Goal: Transaction & Acquisition: Book appointment/travel/reservation

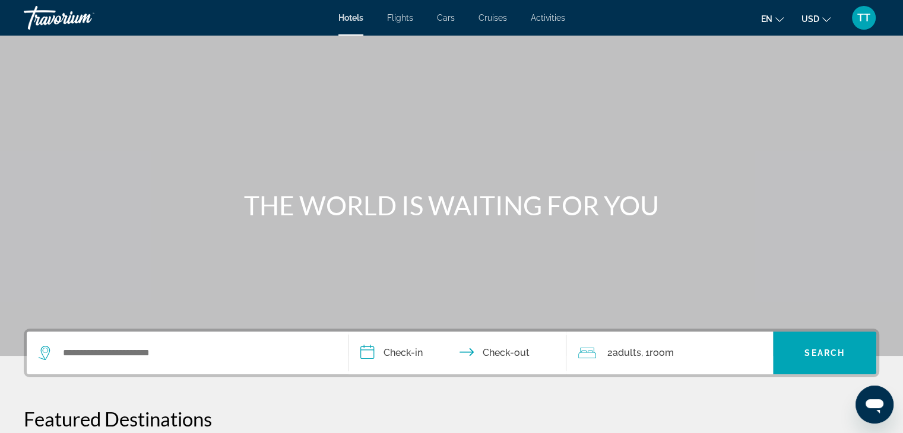
click at [438, 23] on div "Hotels Flights Cars Cruises Activities Hotels Flights Cars Cruises Activities e…" at bounding box center [451, 17] width 903 height 31
click at [440, 21] on span "Cars" at bounding box center [446, 17] width 18 height 9
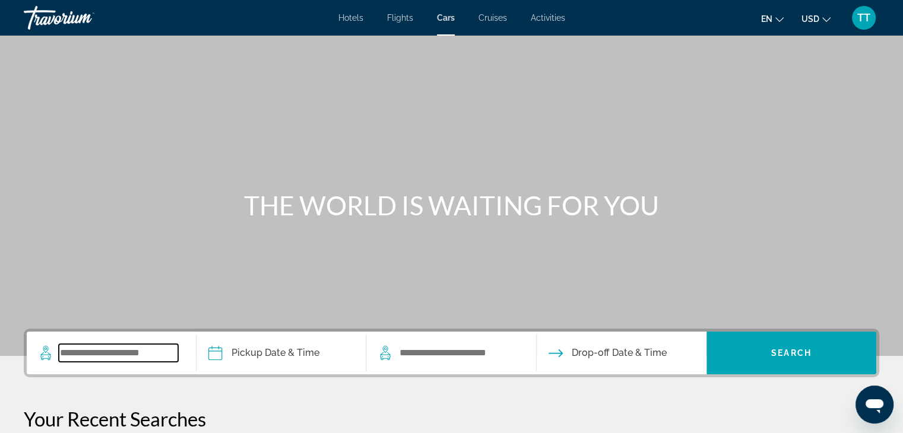
click at [146, 355] on input "Search widget" at bounding box center [118, 353] width 119 height 18
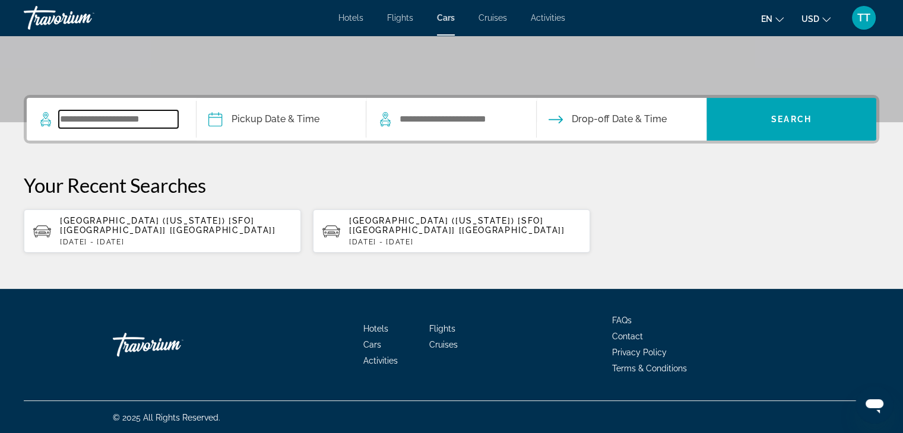
scroll to position [234, 0]
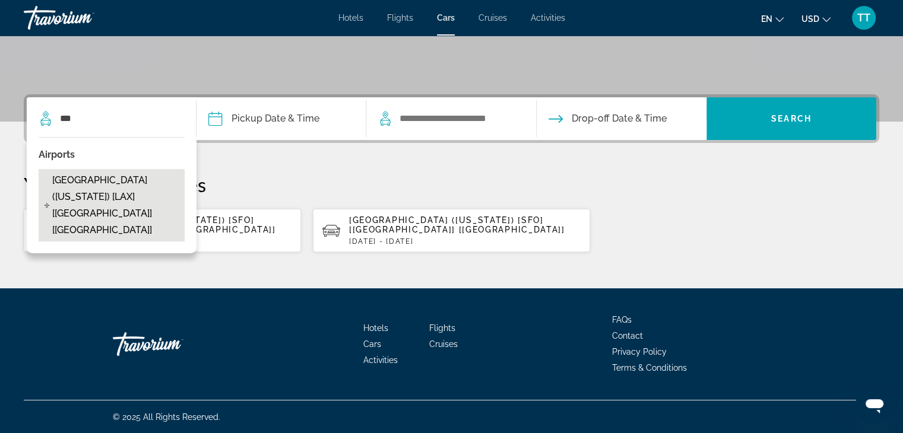
click at [107, 198] on span "Los Angeles - Airport (California) [LAX] [CA] [US]" at bounding box center [115, 205] width 126 height 66
type input "**********"
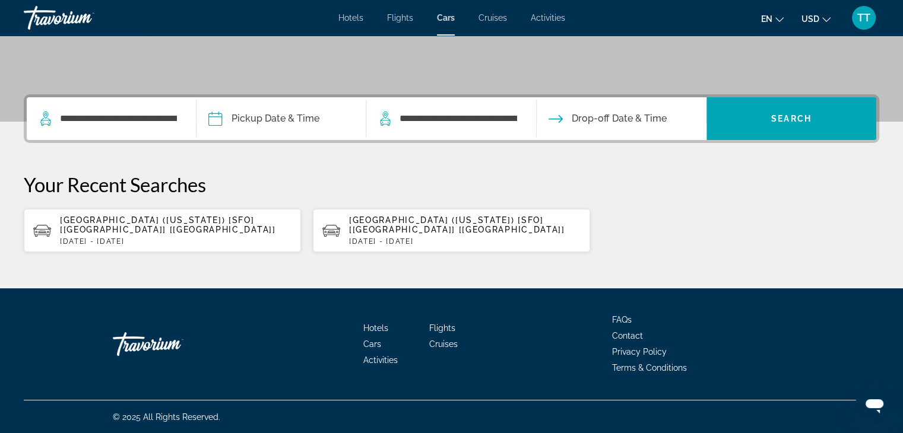
click at [271, 122] on input "Pickup date" at bounding box center [280, 120] width 174 height 46
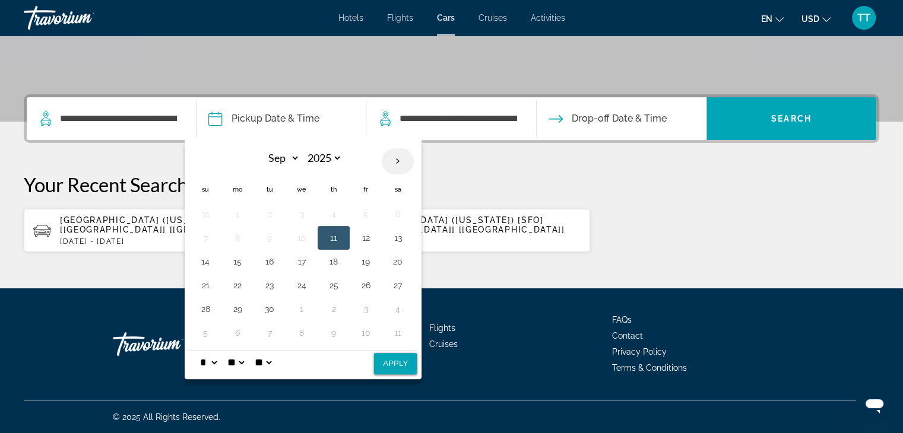
click at [397, 165] on th "Next month" at bounding box center [398, 161] width 32 height 26
select select "*"
click at [196, 253] on button "12" at bounding box center [205, 261] width 19 height 17
click at [202, 278] on button "19" at bounding box center [205, 285] width 19 height 17
click at [209, 265] on button "12" at bounding box center [205, 261] width 19 height 17
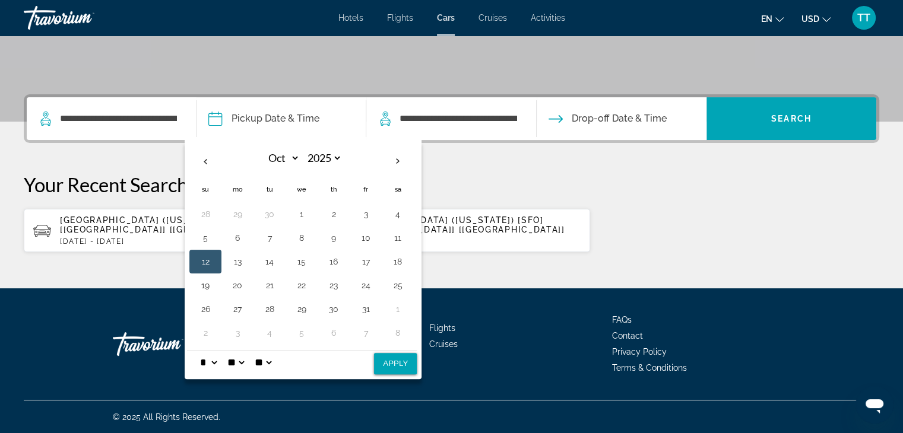
click at [382, 358] on button "Apply" at bounding box center [395, 363] width 43 height 21
type input "**********"
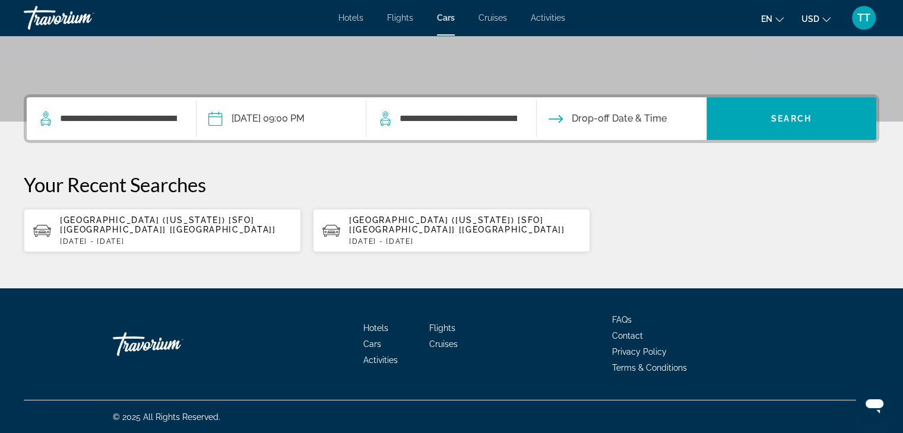
click at [567, 118] on input "Drop-off date" at bounding box center [621, 120] width 174 height 46
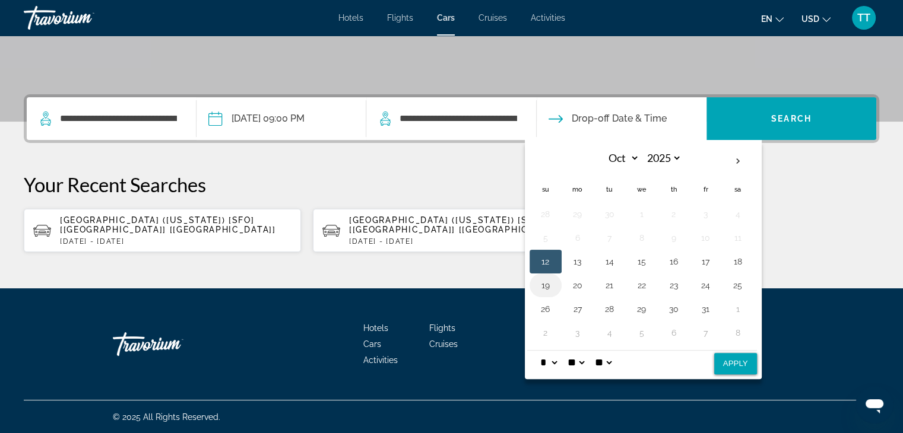
click at [548, 282] on button "19" at bounding box center [545, 285] width 19 height 17
click at [718, 358] on button "Apply" at bounding box center [735, 363] width 43 height 21
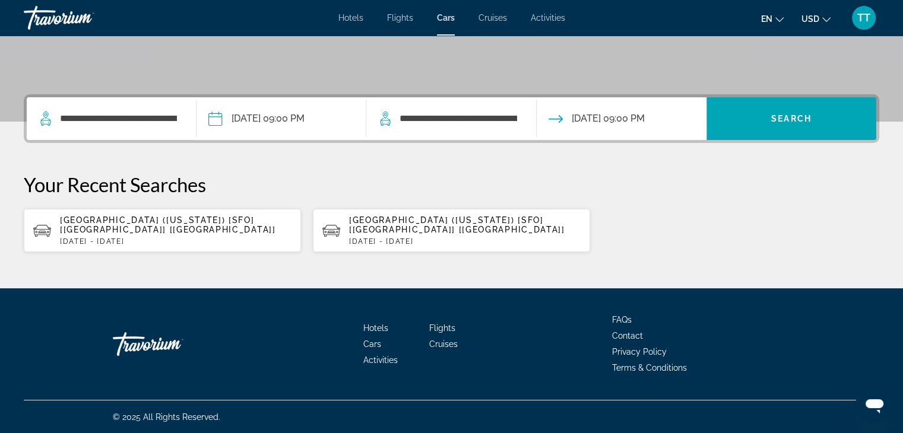
type input "**********"
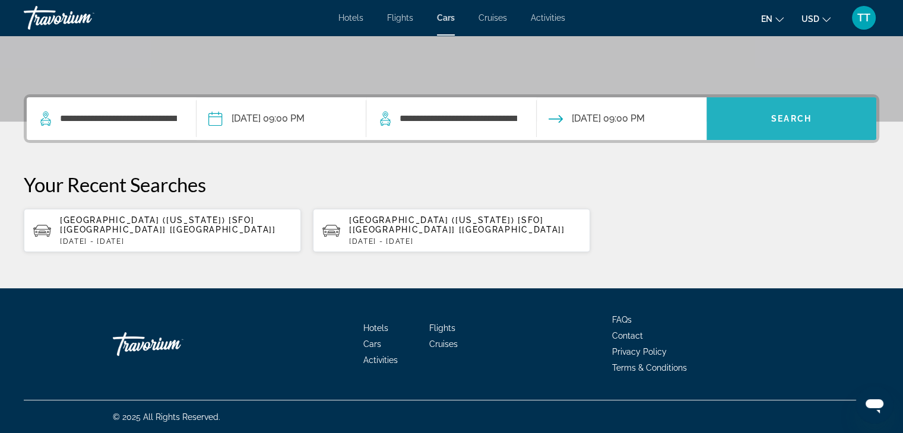
click at [718, 131] on span "Search widget" at bounding box center [791, 118] width 170 height 28
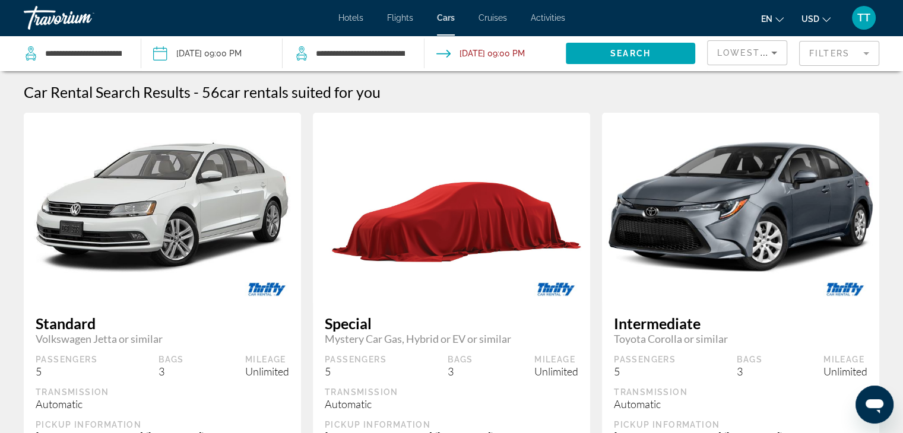
click at [821, 17] on button "USD USD ($) MXN (Mex$) CAD (Can$) GBP (£) EUR (€) AUD (A$) NZD (NZ$) CNY (CN¥)" at bounding box center [815, 18] width 29 height 17
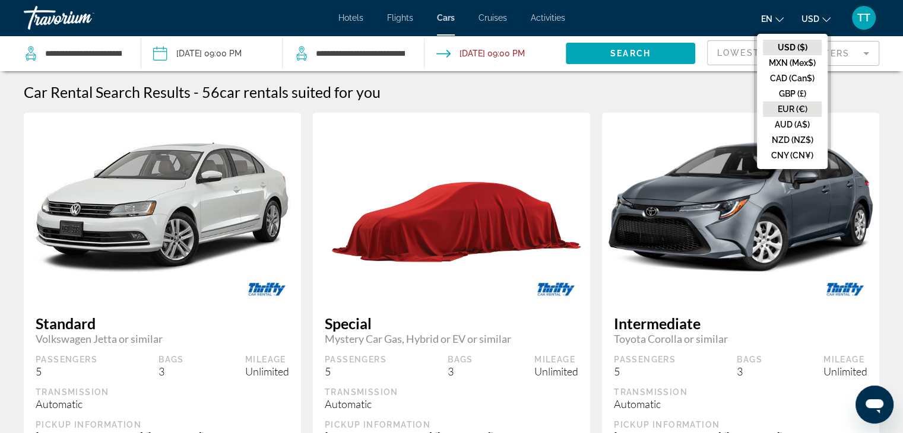
click at [801, 112] on button "EUR (€)" at bounding box center [792, 108] width 59 height 15
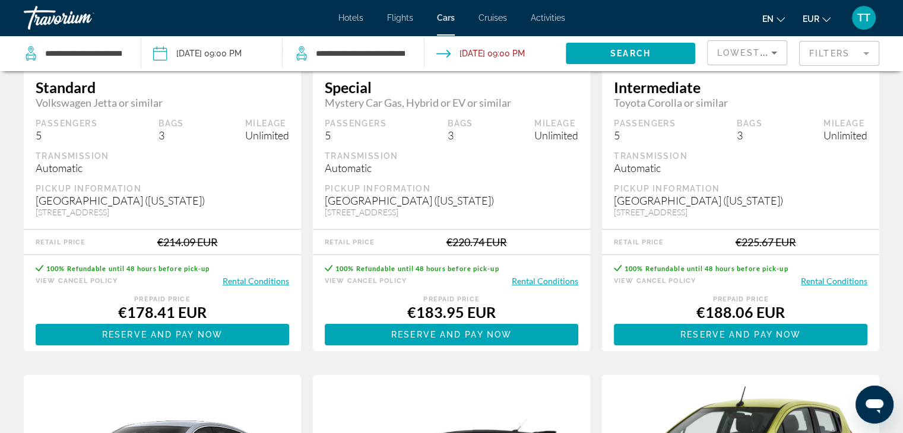
scroll to position [237, 0]
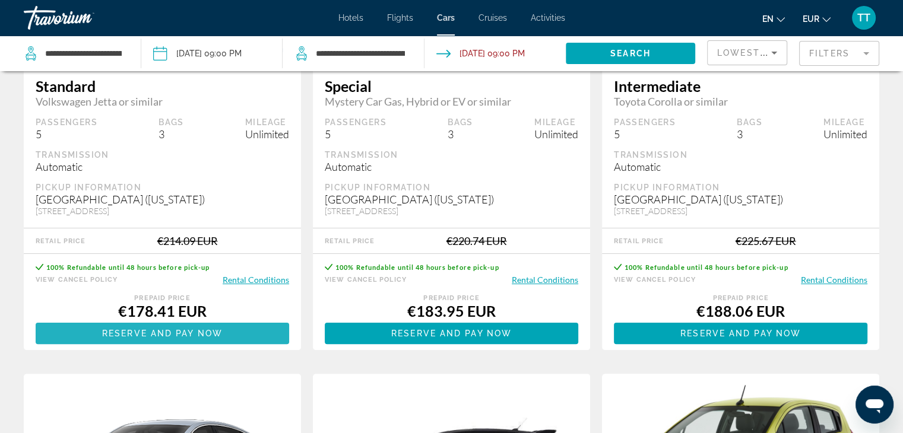
click at [199, 338] on span "Reserve and pay now" at bounding box center [162, 333] width 120 height 9
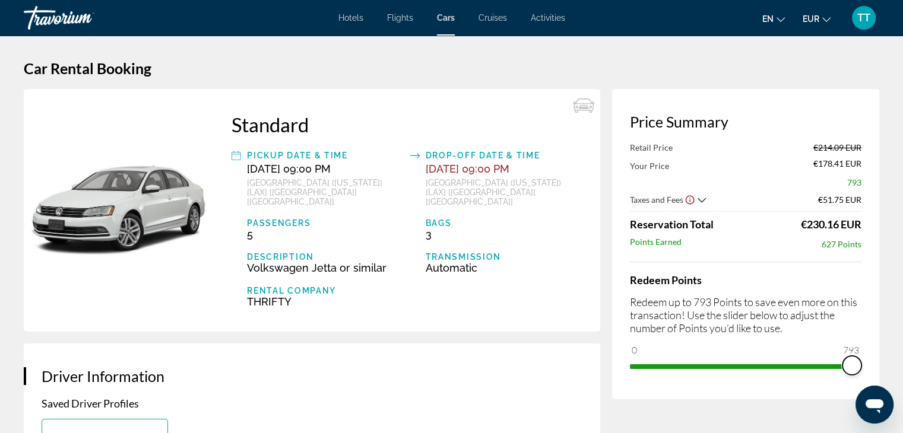
drag, startPoint x: 640, startPoint y: 356, endPoint x: 898, endPoint y: 346, distance: 258.4
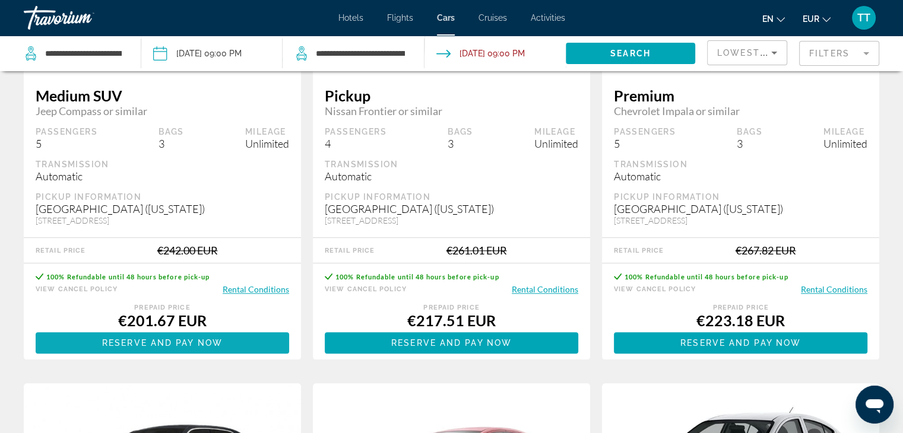
scroll to position [1246, 0]
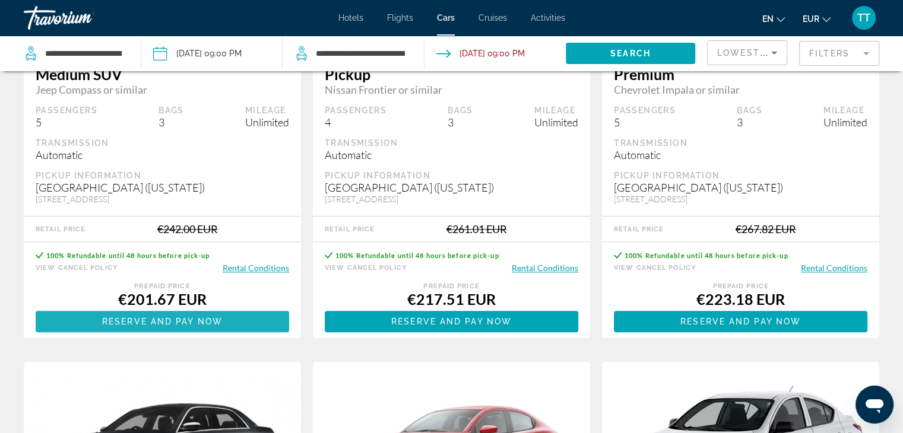
click at [243, 336] on span "Main content" at bounding box center [162, 321] width 253 height 28
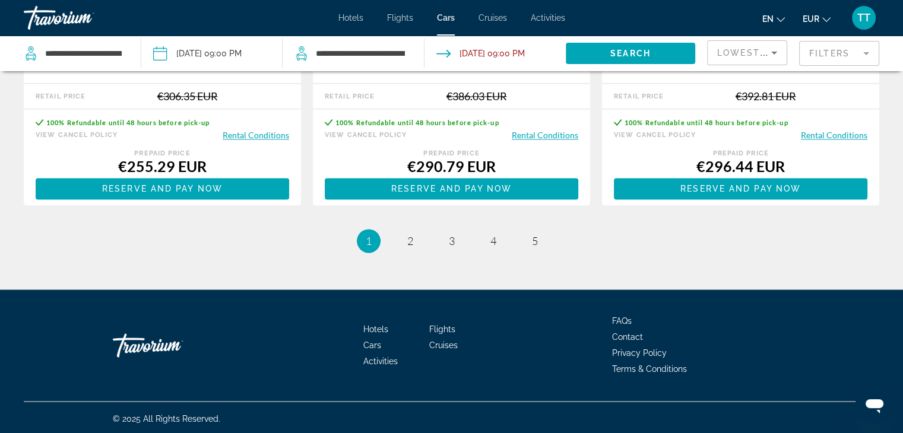
scroll to position [1919, 0]
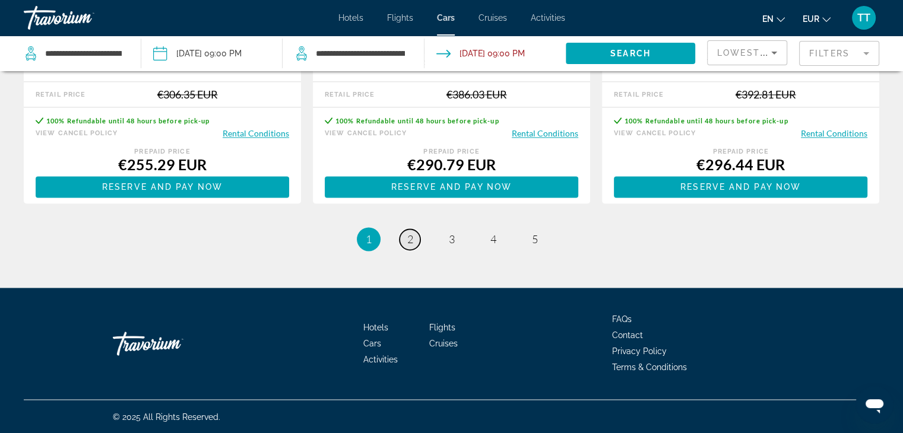
click at [410, 240] on span "2" at bounding box center [410, 239] width 6 height 13
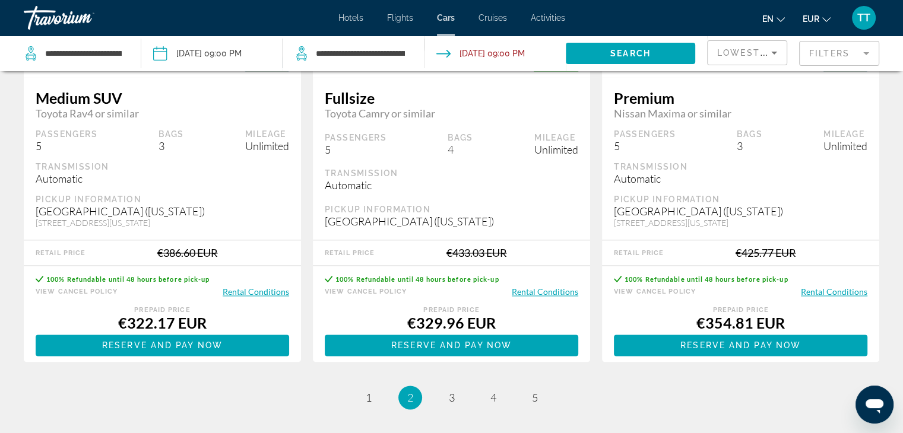
scroll to position [1781, 0]
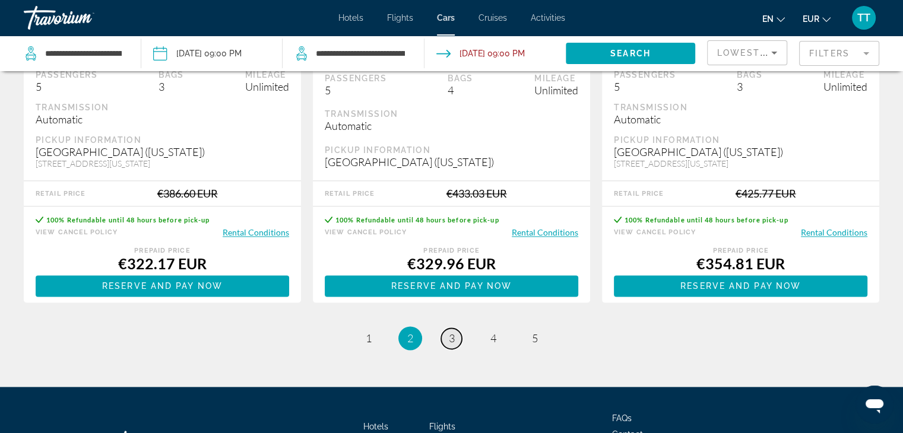
click at [455, 331] on link "page 3" at bounding box center [451, 338] width 21 height 21
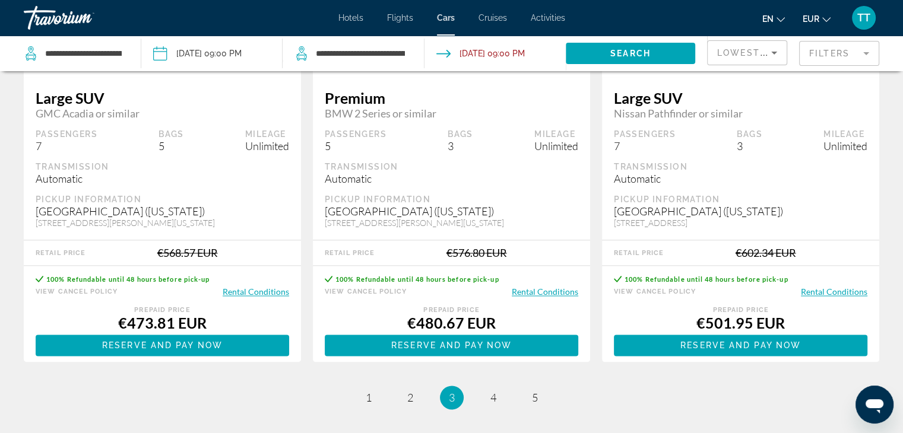
scroll to position [1889, 0]
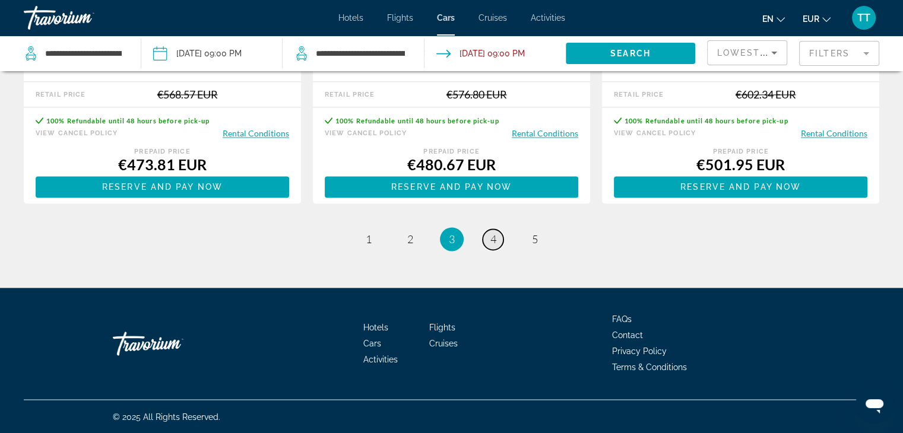
click at [490, 243] on span "4" at bounding box center [493, 239] width 6 height 13
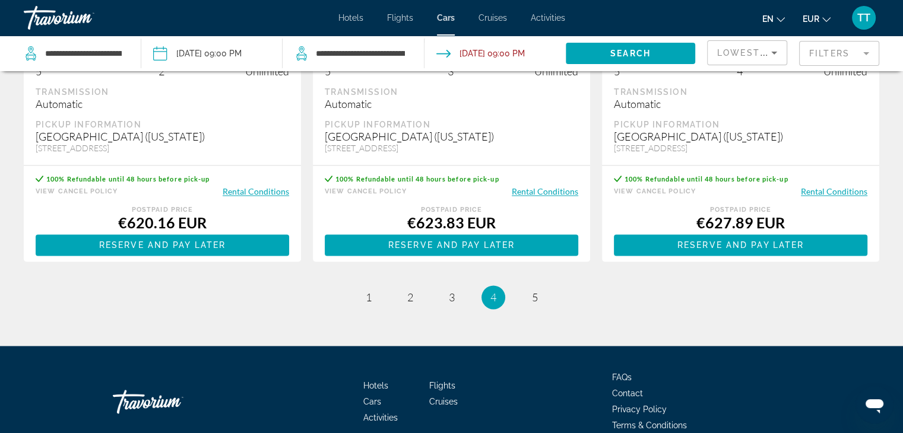
scroll to position [1858, 0]
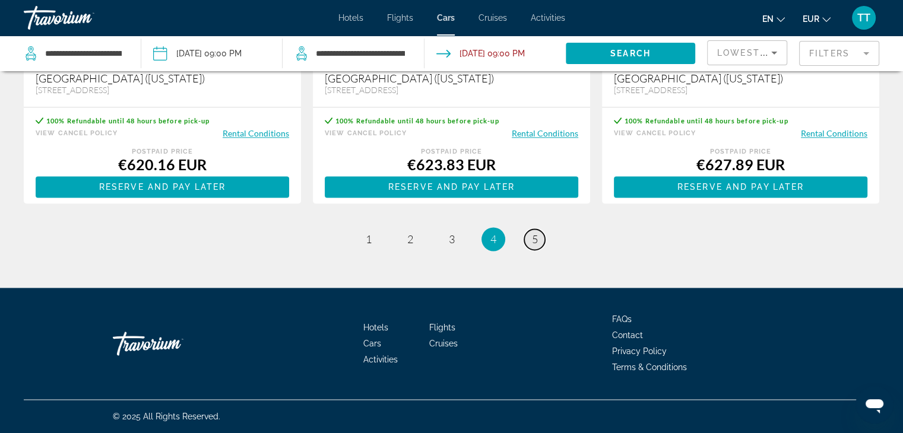
click at [535, 244] on span "5" at bounding box center [535, 239] width 6 height 13
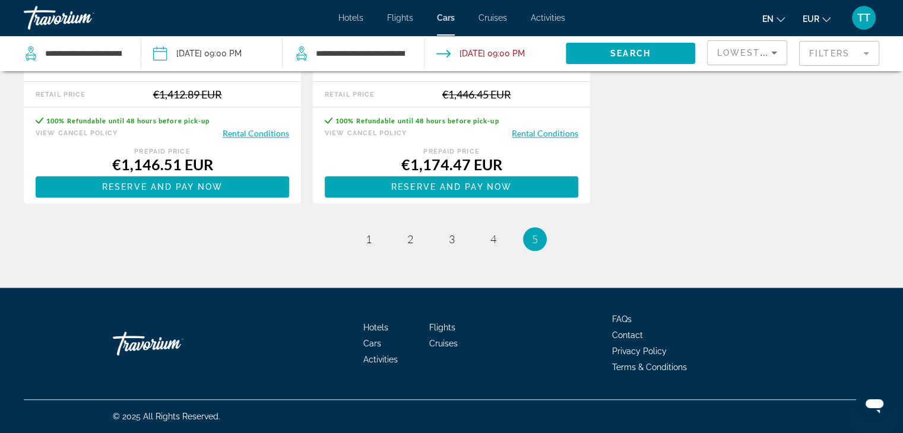
scroll to position [1345, 0]
click at [368, 238] on span "1" at bounding box center [369, 239] width 6 height 13
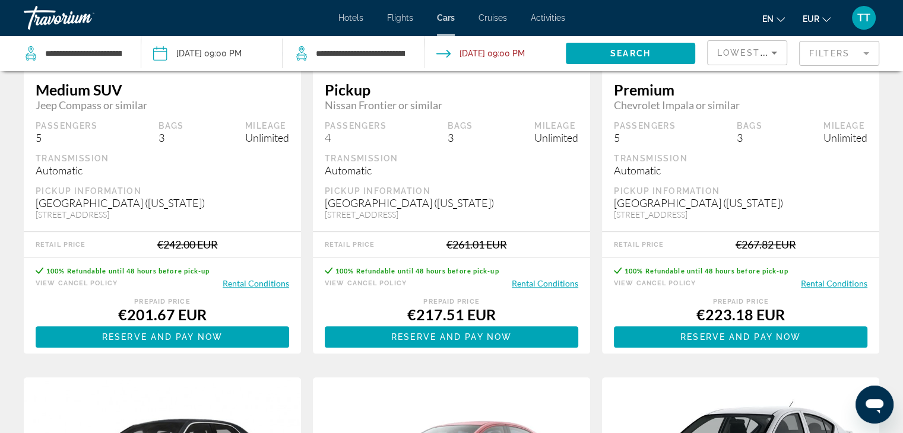
scroll to position [1246, 0]
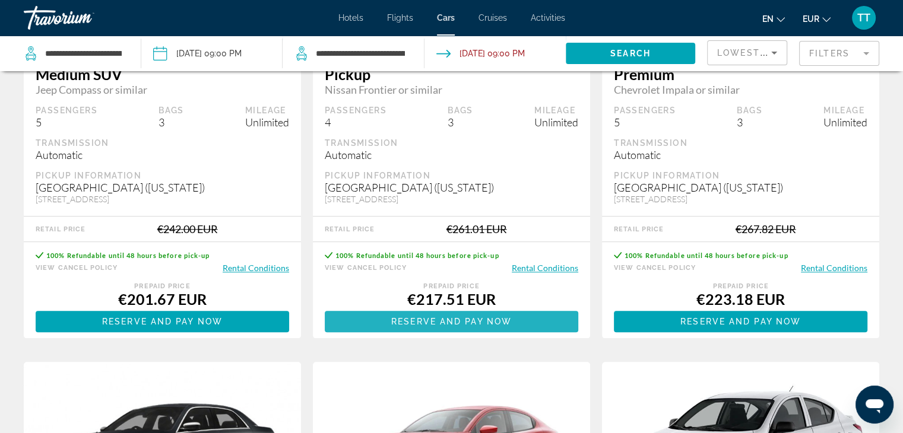
click at [466, 326] on span "Reserve and pay now" at bounding box center [451, 321] width 120 height 9
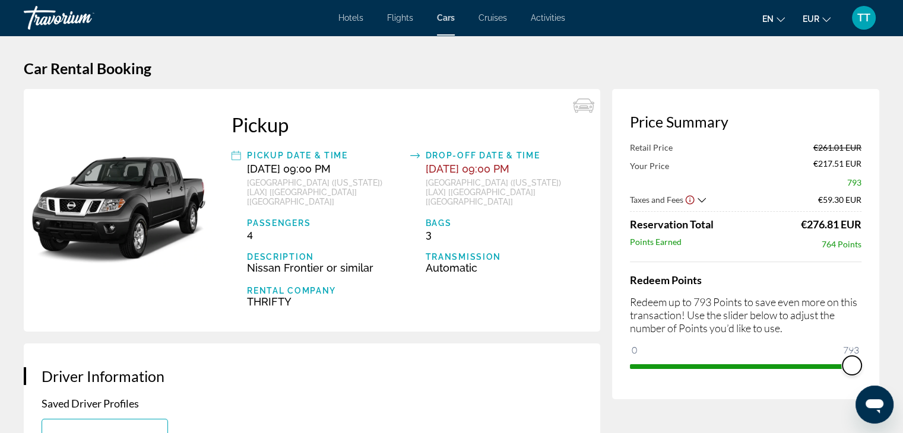
drag, startPoint x: 635, startPoint y: 350, endPoint x: 900, endPoint y: 377, distance: 266.1
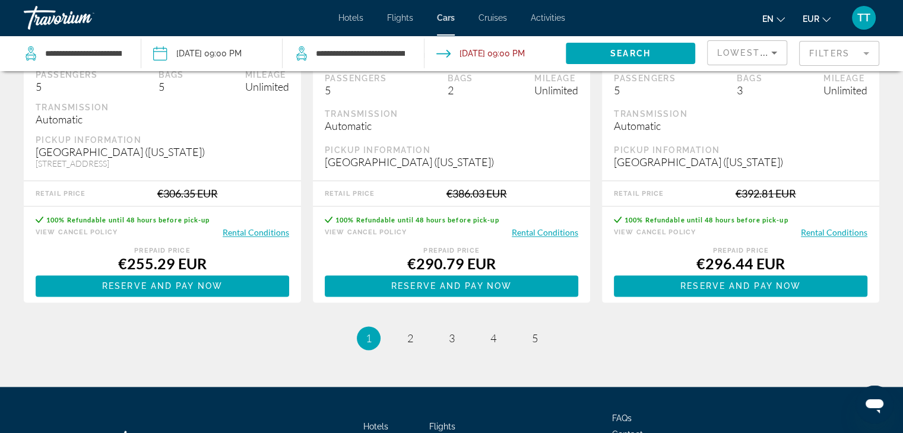
scroll to position [1919, 0]
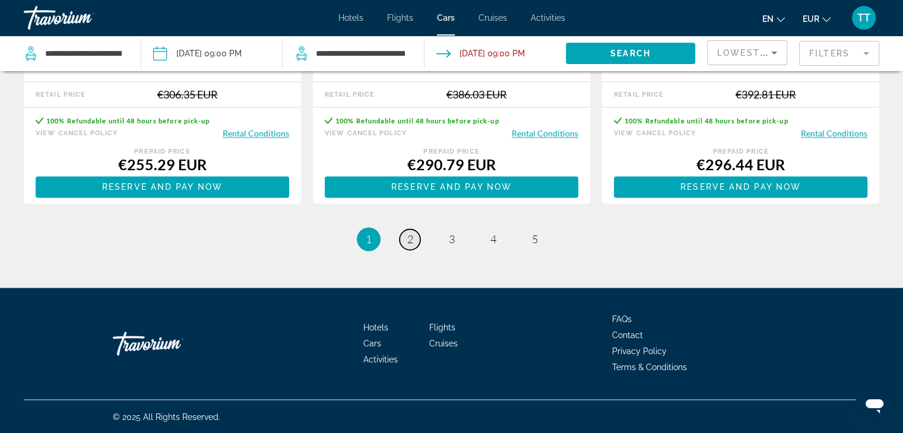
click at [417, 243] on link "page 2" at bounding box center [409, 239] width 21 height 21
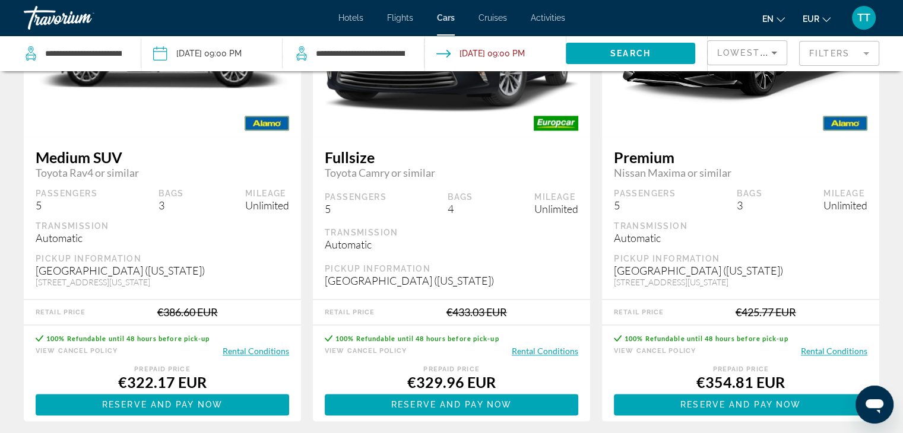
scroll to position [1878, 0]
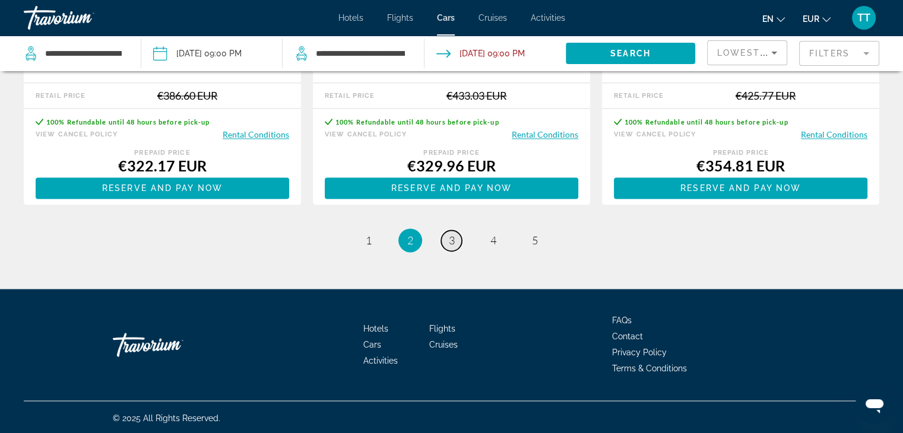
click at [446, 236] on link "page 3" at bounding box center [451, 240] width 21 height 21
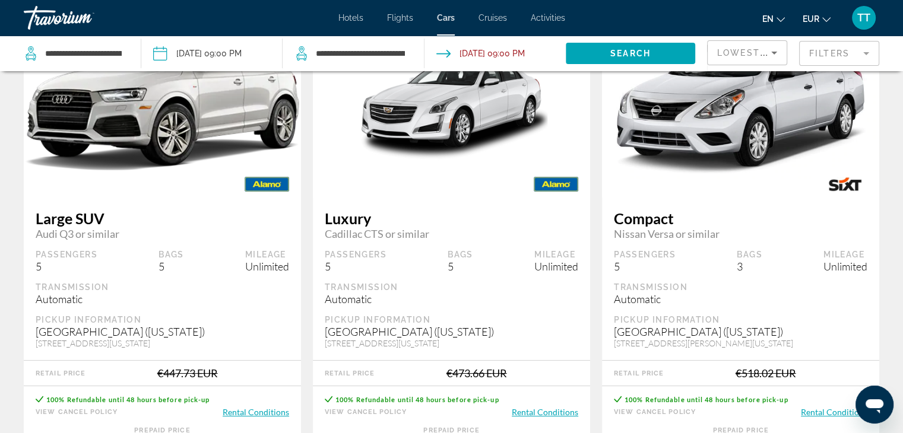
scroll to position [178, 0]
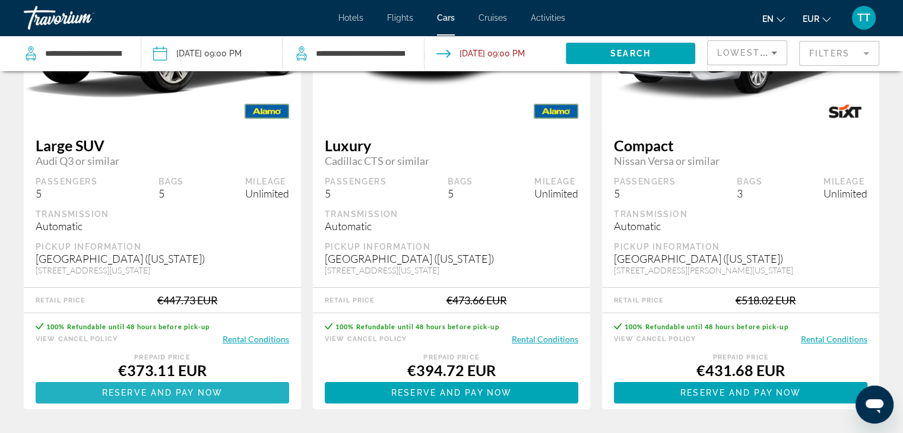
click at [195, 392] on span "Reserve and pay now" at bounding box center [162, 392] width 120 height 9
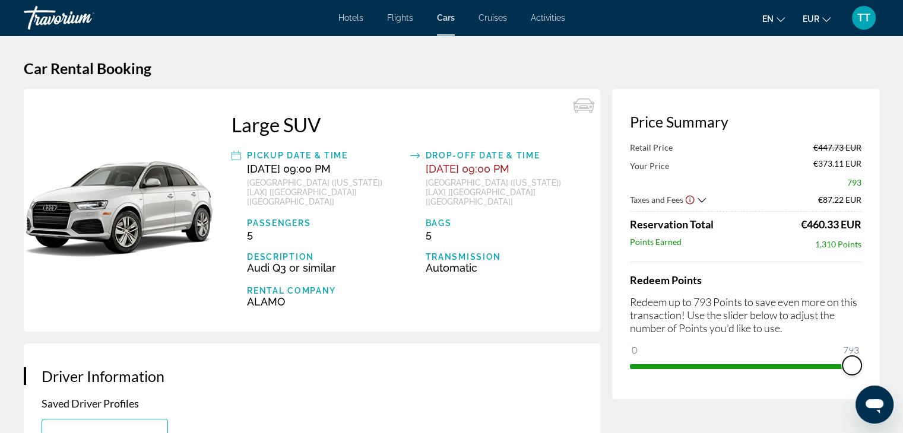
drag, startPoint x: 644, startPoint y: 350, endPoint x: 911, endPoint y: 385, distance: 269.4
click at [903, 385] on html "Skip to main content Hotels Flights Cars Cruises Activities Hotels Flights Cars…" at bounding box center [451, 216] width 903 height 433
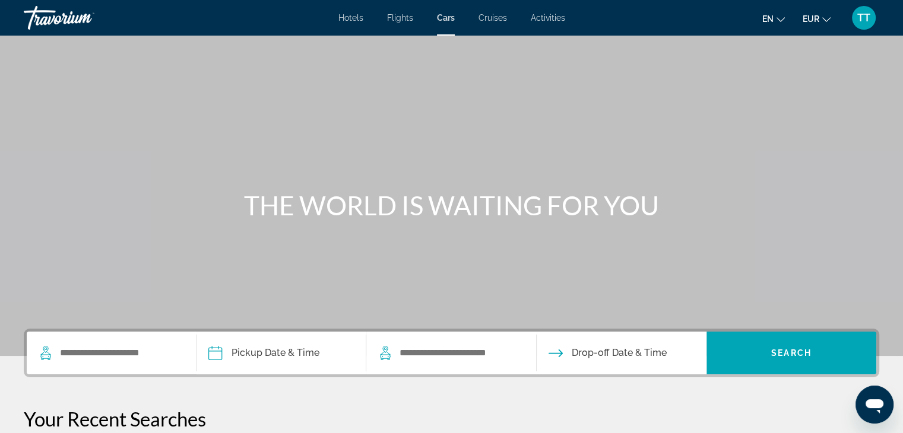
click at [358, 18] on span "Hotels" at bounding box center [350, 17] width 25 height 9
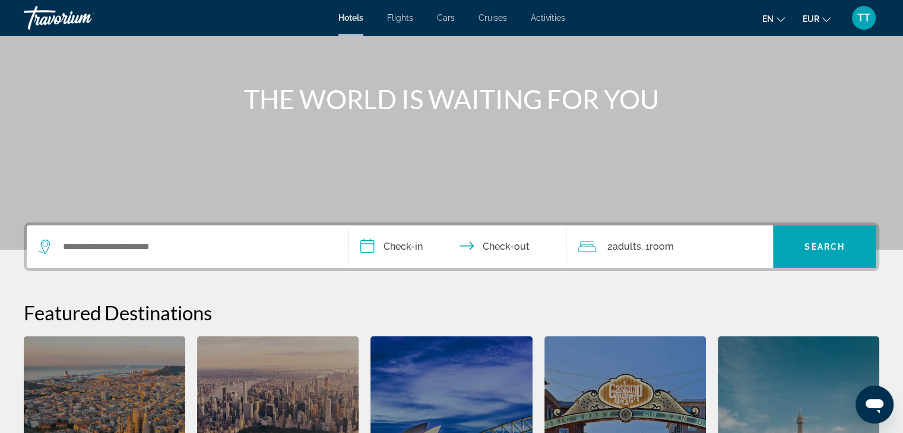
scroll to position [178, 0]
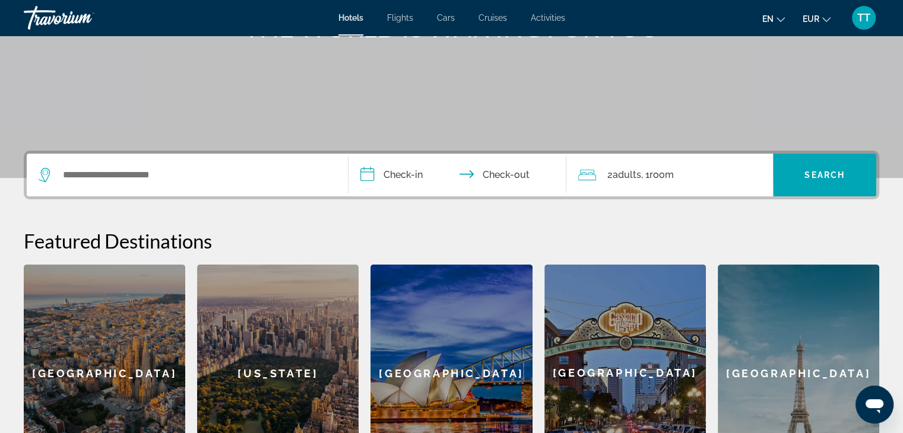
click at [180, 186] on div "Search widget" at bounding box center [187, 175] width 297 height 43
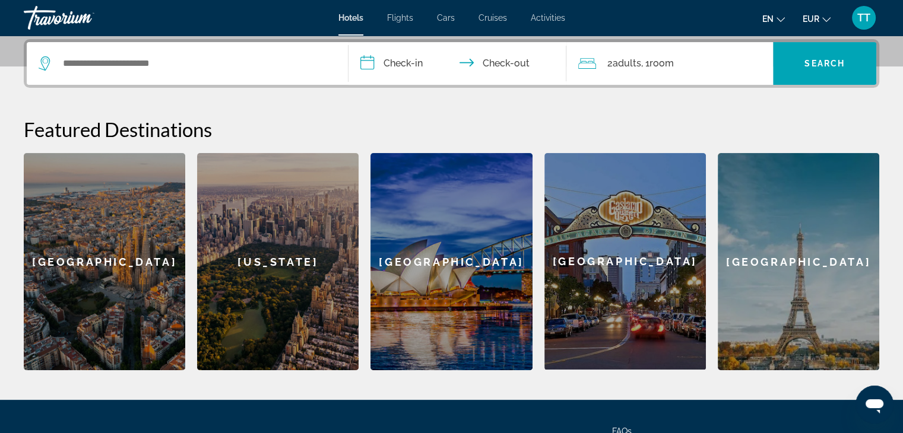
scroll to position [290, 0]
click at [126, 75] on div "Search widget" at bounding box center [187, 63] width 297 height 43
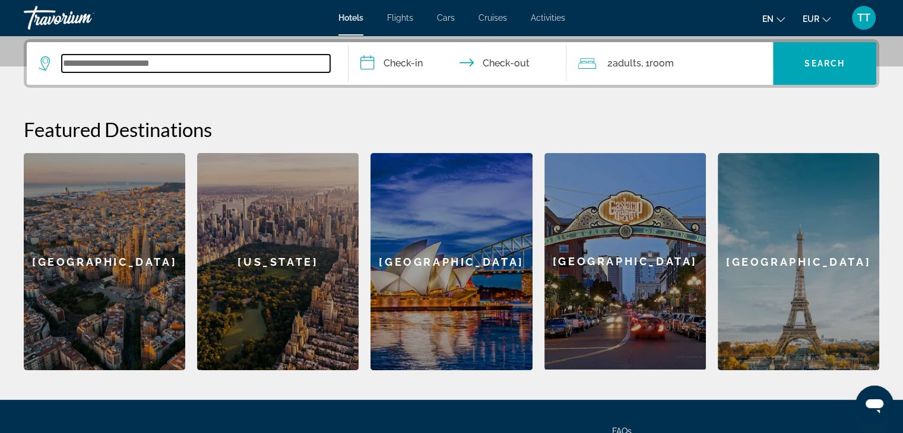
click at [122, 64] on input "Search widget" at bounding box center [196, 64] width 268 height 18
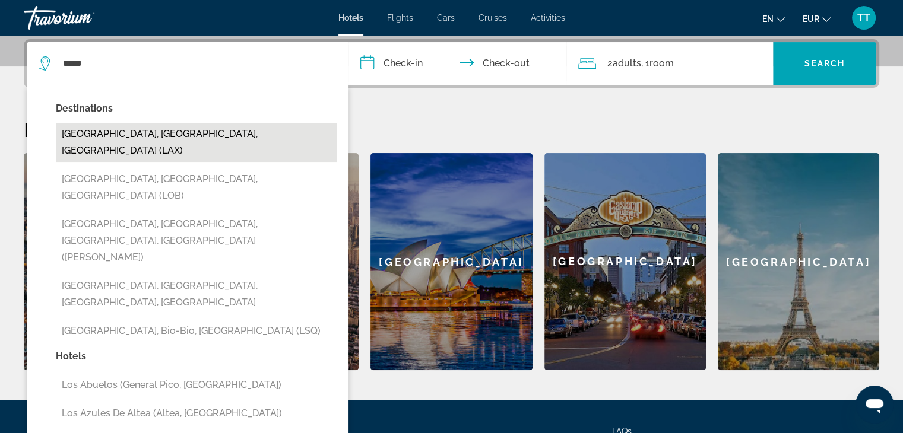
click at [176, 137] on button "Los Angeles, CA, United States (LAX)" at bounding box center [196, 142] width 281 height 39
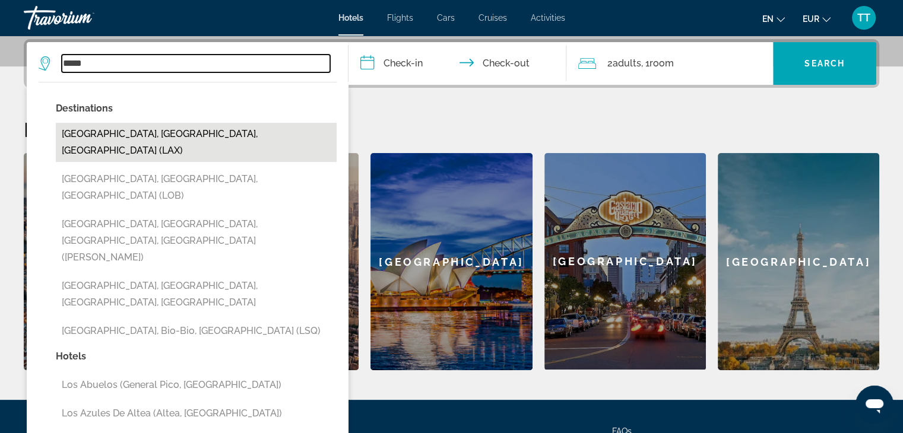
type input "**********"
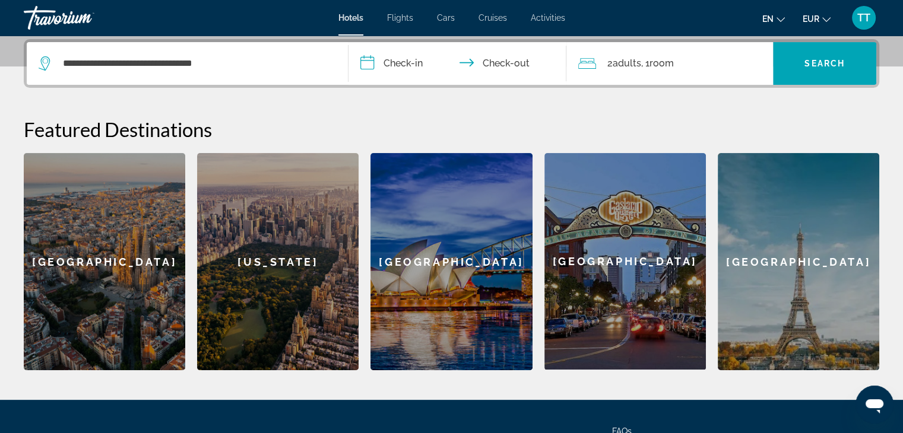
click at [392, 69] on input "**********" at bounding box center [459, 65] width 223 height 46
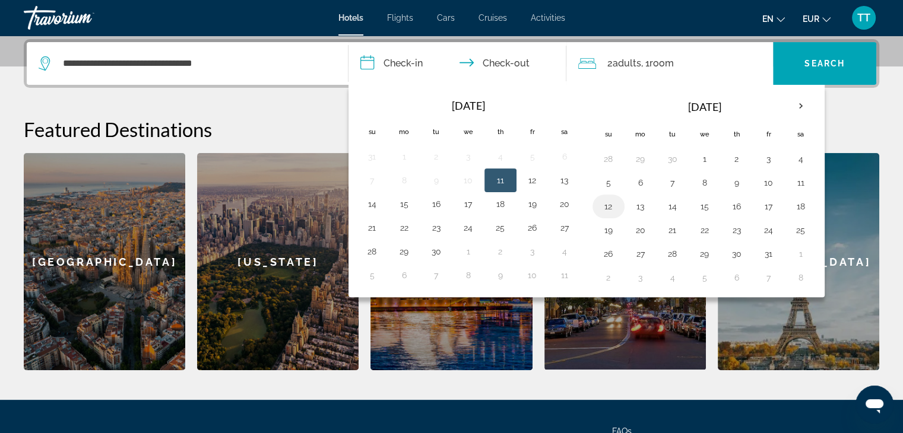
click at [604, 209] on button "12" at bounding box center [608, 206] width 19 height 17
click at [710, 204] on button "15" at bounding box center [704, 206] width 19 height 17
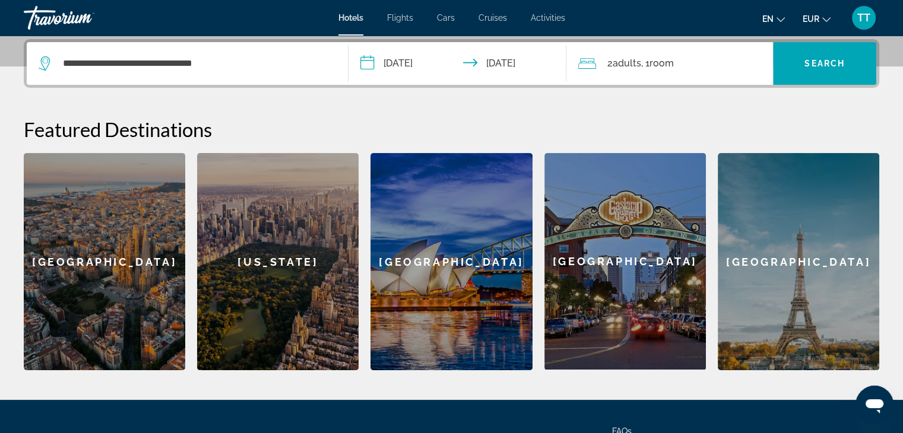
type input "**********"
click at [819, 71] on span "Search widget" at bounding box center [824, 63] width 103 height 28
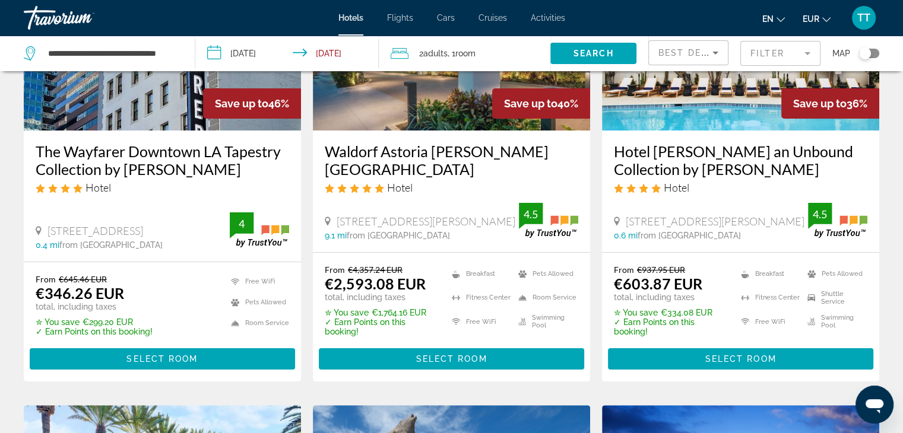
scroll to position [178, 0]
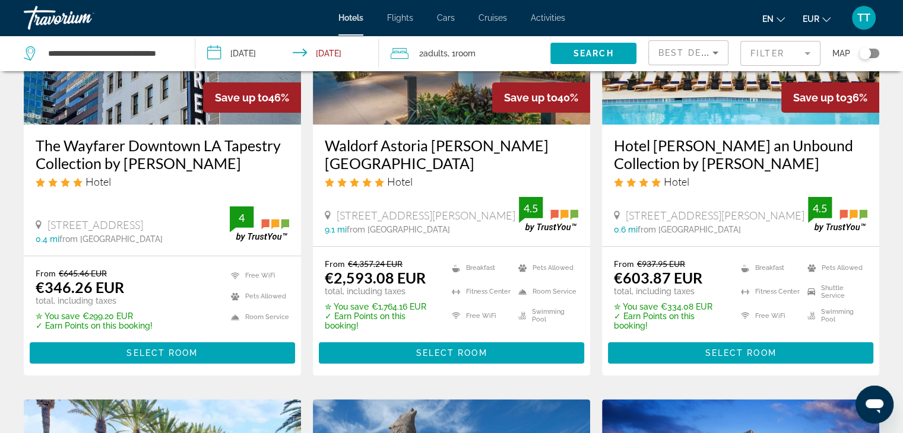
click at [448, 58] on span "2 Adult Adults" at bounding box center [433, 53] width 28 height 17
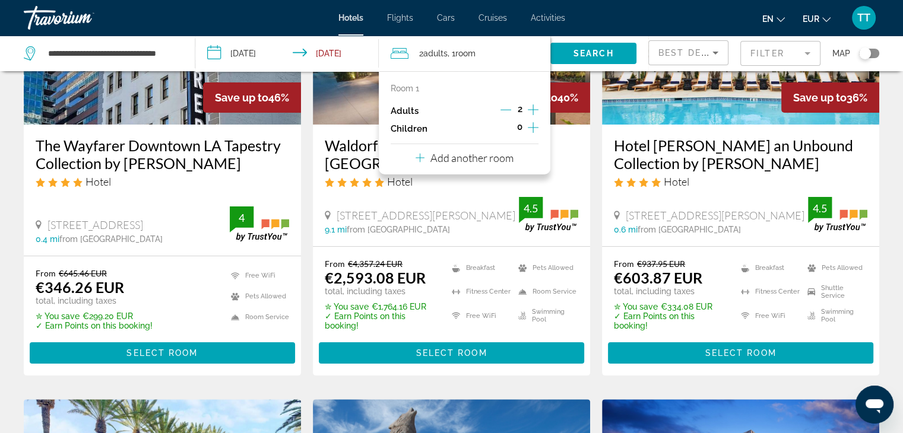
click at [532, 105] on icon "Increment adults" at bounding box center [533, 110] width 11 height 14
click at [490, 109] on div "Adults 3" at bounding box center [465, 111] width 148 height 18
drag, startPoint x: 496, startPoint y: 108, endPoint x: 508, endPoint y: 112, distance: 12.6
click at [497, 108] on div "Adults 3" at bounding box center [465, 111] width 148 height 18
click at [507, 112] on icon "Decrement adults" at bounding box center [505, 109] width 11 height 11
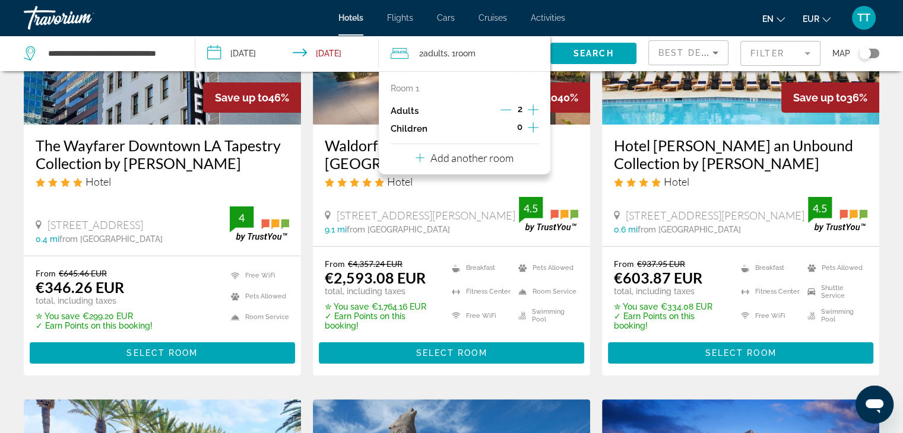
click at [532, 124] on icon "Increment children" at bounding box center [533, 127] width 11 height 11
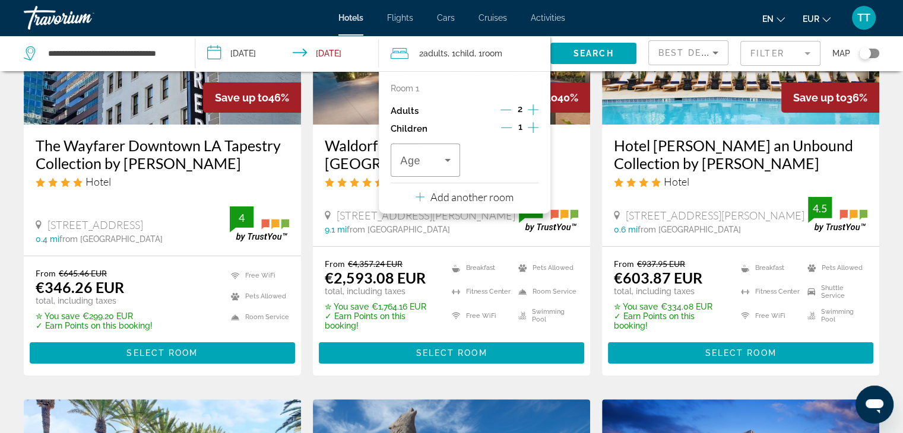
click at [532, 124] on icon "Increment children" at bounding box center [533, 127] width 11 height 11
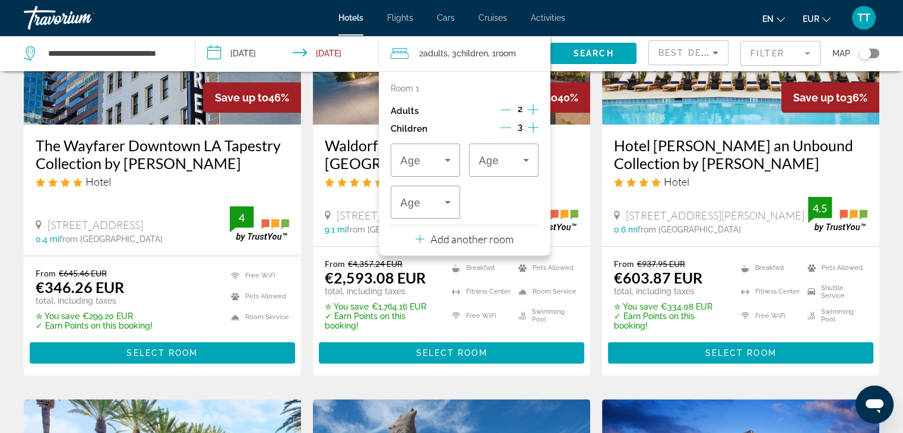
click at [532, 124] on icon "Increment children" at bounding box center [533, 127] width 11 height 11
click at [507, 128] on icon "Decrement children" at bounding box center [505, 128] width 11 height 1
click at [437, 172] on div "Travelers: 2 adults, 3 children" at bounding box center [425, 160] width 50 height 33
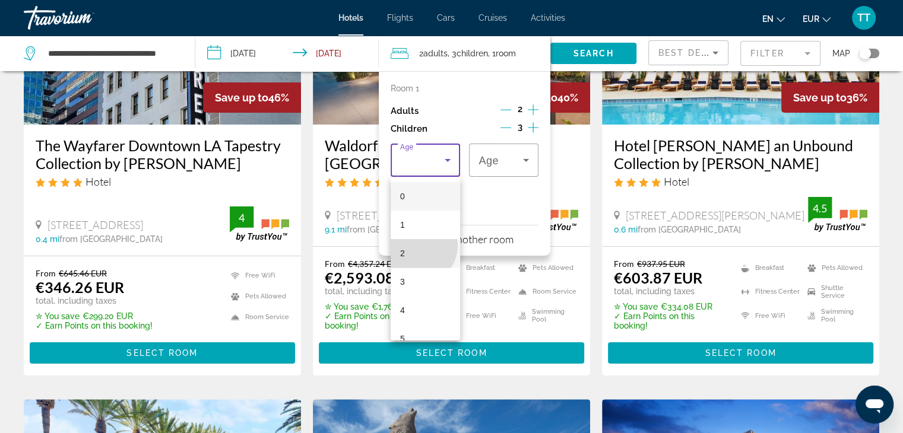
click at [418, 246] on mat-option "2" at bounding box center [425, 253] width 69 height 28
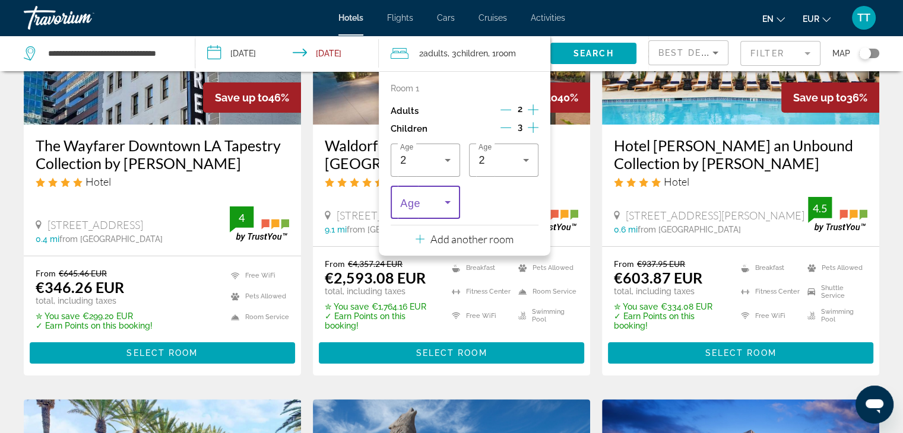
click at [442, 201] on icon "Travelers: 2 adults, 3 children" at bounding box center [447, 202] width 14 height 14
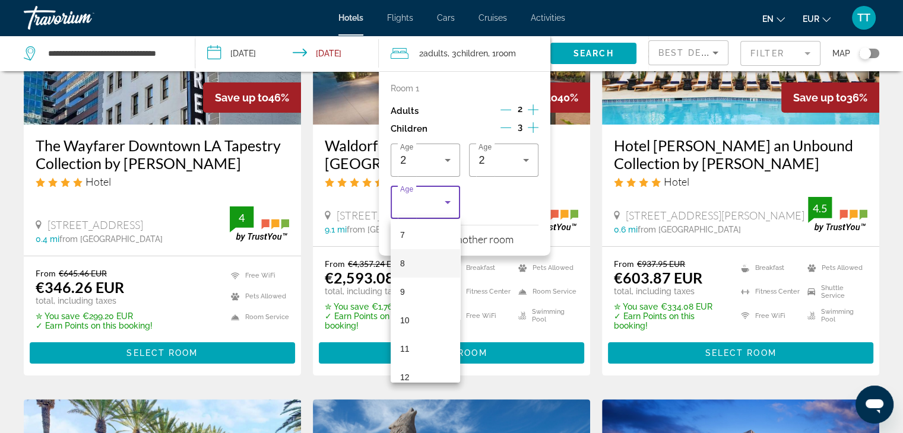
scroll to position [356, 0]
click at [417, 341] on mat-option "16" at bounding box center [425, 338] width 69 height 28
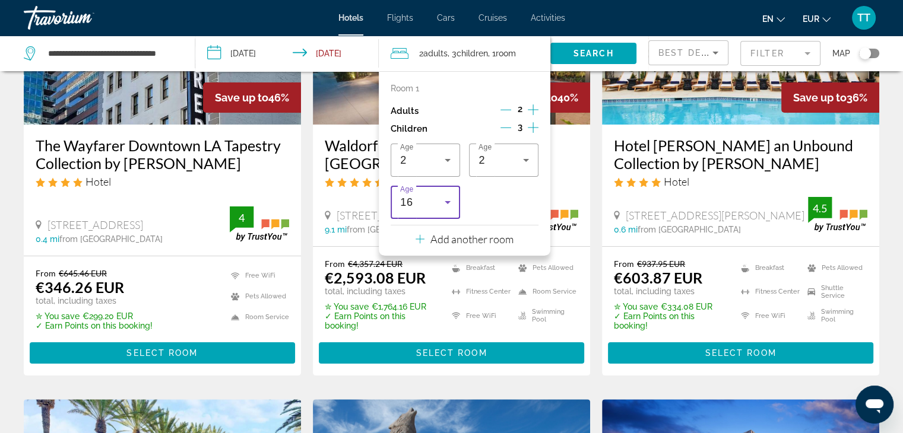
click at [434, 207] on div "16" at bounding box center [422, 202] width 45 height 14
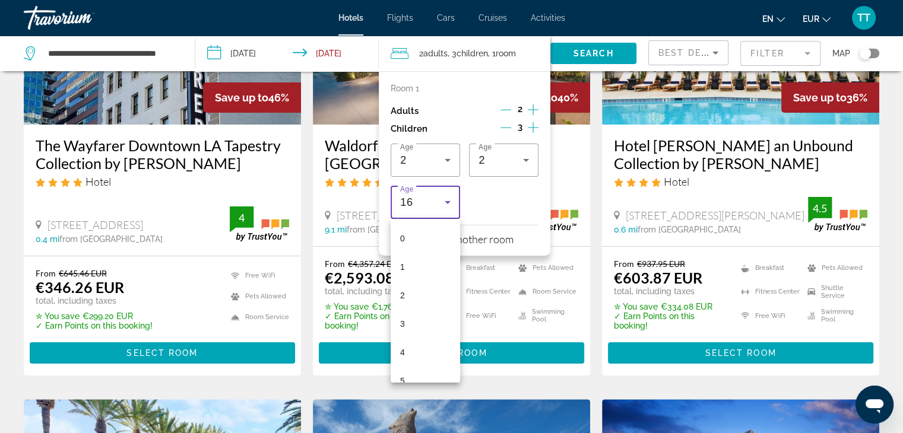
scroll to position [325, 0]
click at [420, 259] on mat-option "12" at bounding box center [425, 255] width 69 height 28
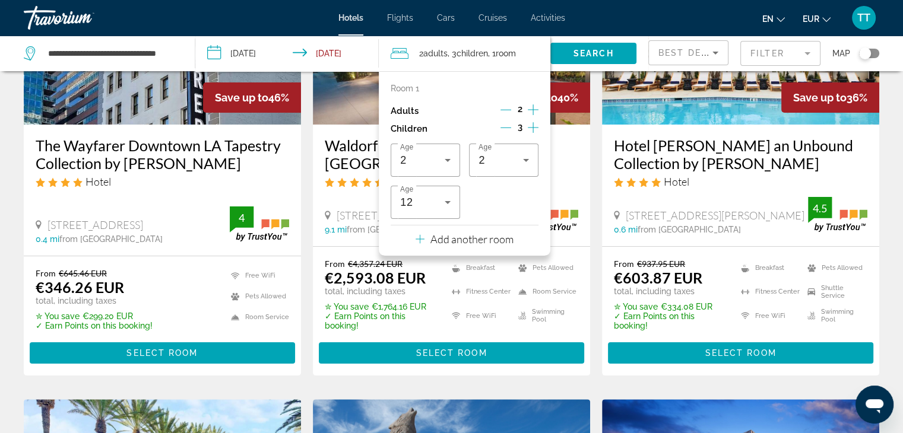
click at [518, 221] on div "Room 1 Adults 2 Children 3 Age 2 Age 2 Age 12 Add another room" at bounding box center [465, 163] width 172 height 185
drag, startPoint x: 600, startPoint y: 61, endPoint x: 608, endPoint y: 55, distance: 10.1
click at [608, 55] on button "Search" at bounding box center [593, 53] width 86 height 21
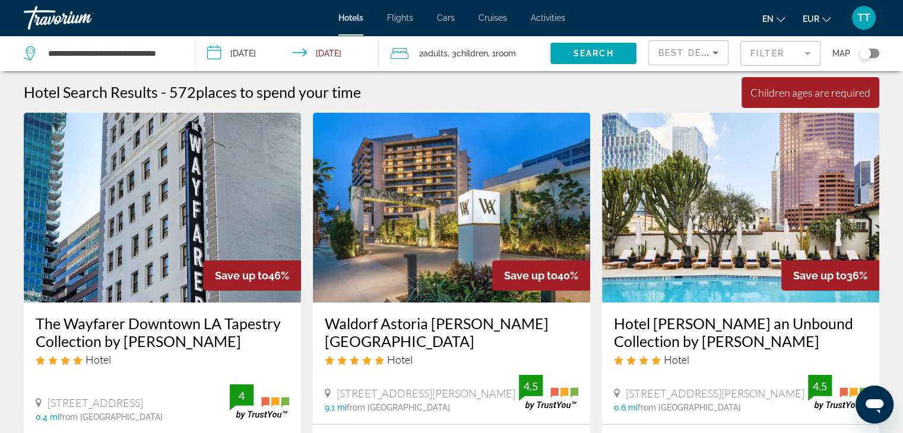
scroll to position [0, 0]
click at [603, 49] on span "Search" at bounding box center [593, 53] width 40 height 9
click at [516, 50] on span "Room" at bounding box center [506, 53] width 20 height 9
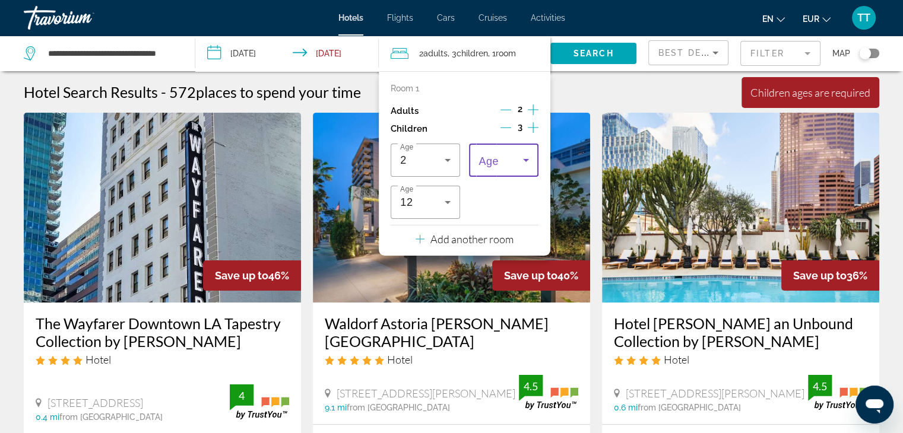
click at [515, 157] on span "Travelers: 2 adults, 3 children" at bounding box center [500, 160] width 45 height 14
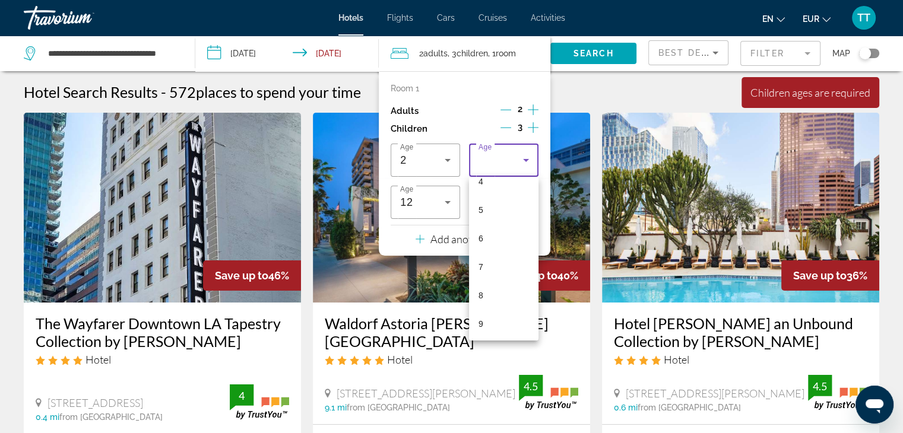
scroll to position [119, 0]
click at [494, 240] on mat-option "6" at bounding box center [503, 248] width 69 height 28
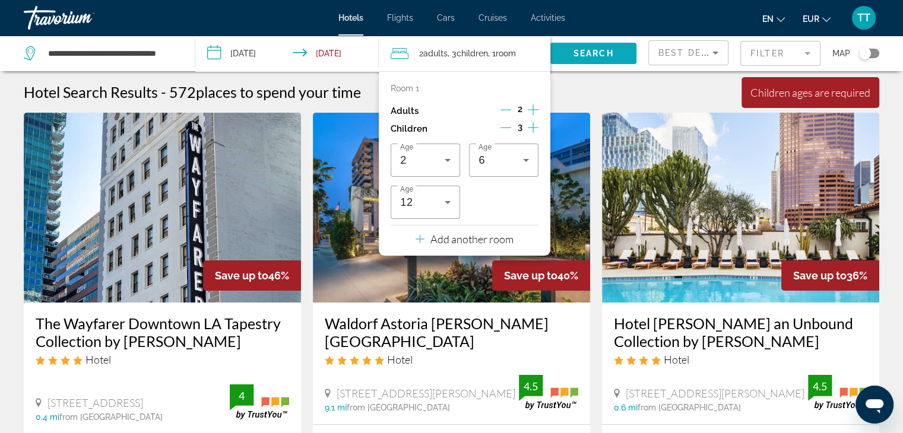
click at [584, 56] on span "Search" at bounding box center [593, 53] width 40 height 9
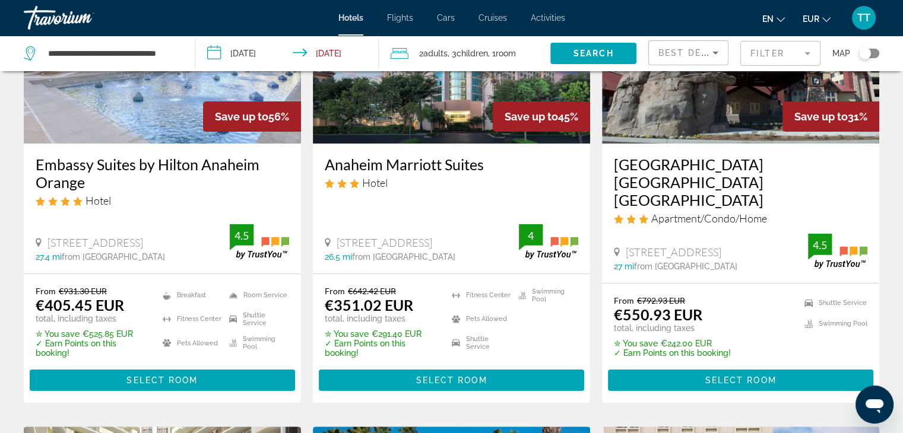
scroll to position [178, 0]
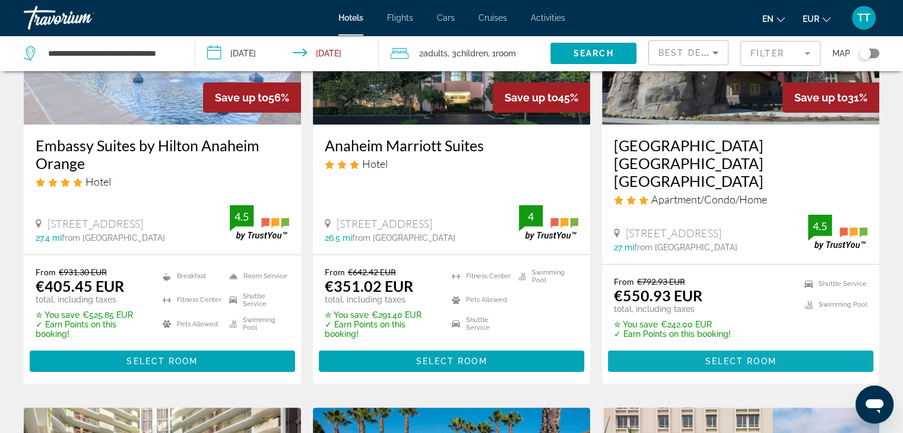
click at [701, 360] on span "Main content" at bounding box center [740, 361] width 265 height 28
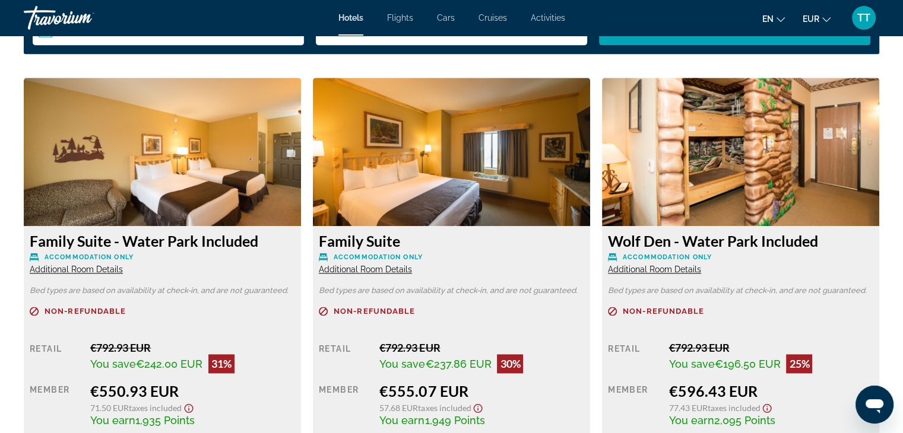
scroll to position [1662, 0]
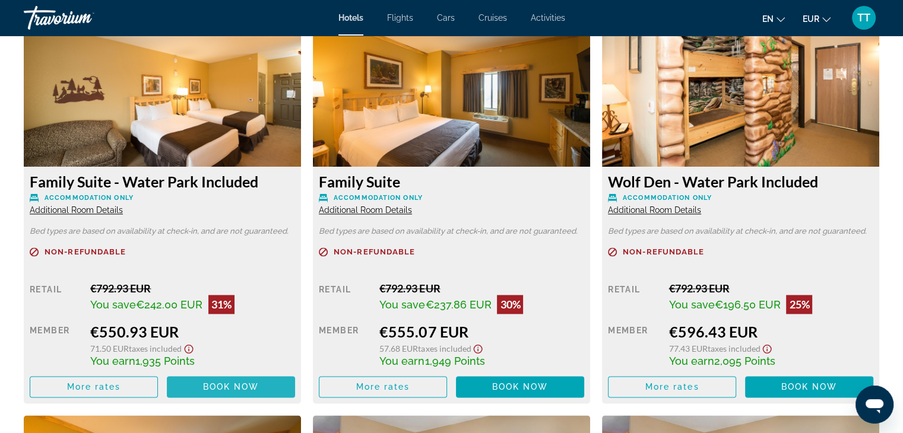
click at [274, 376] on span "Main content" at bounding box center [231, 387] width 128 height 28
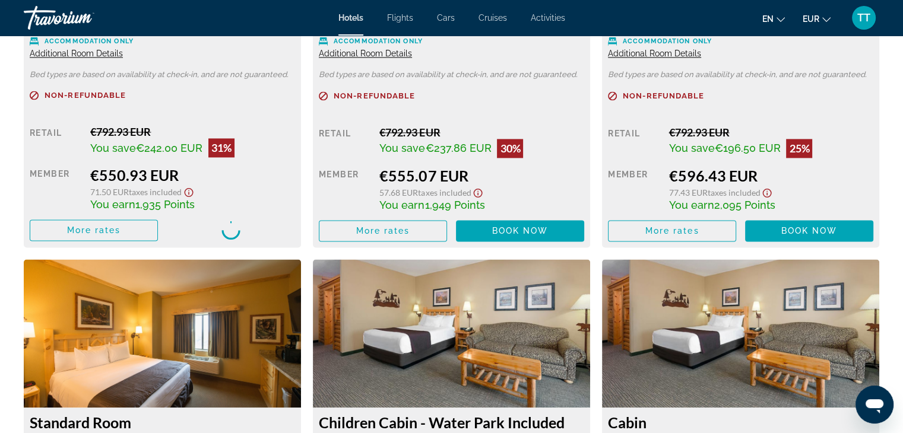
scroll to position [1840, 0]
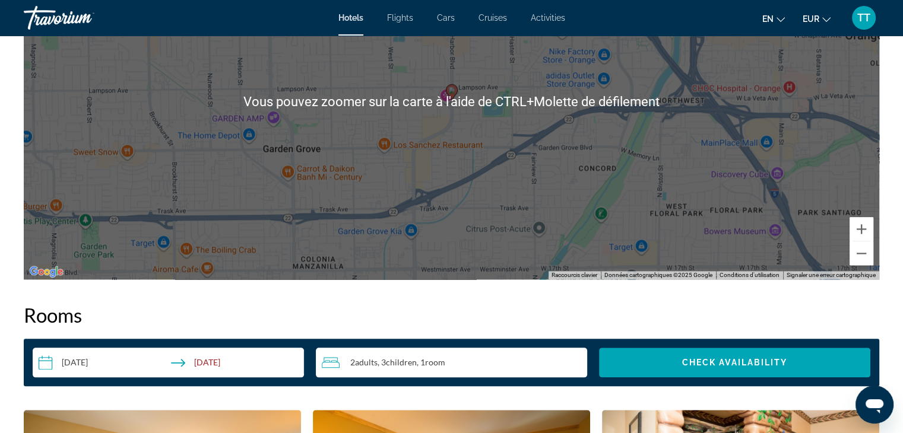
scroll to position [1365, 0]
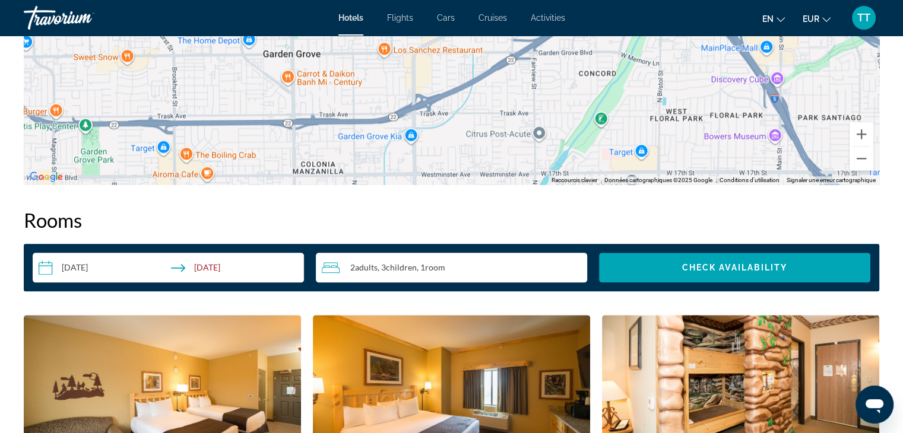
click at [81, 256] on input "**********" at bounding box center [171, 269] width 276 height 33
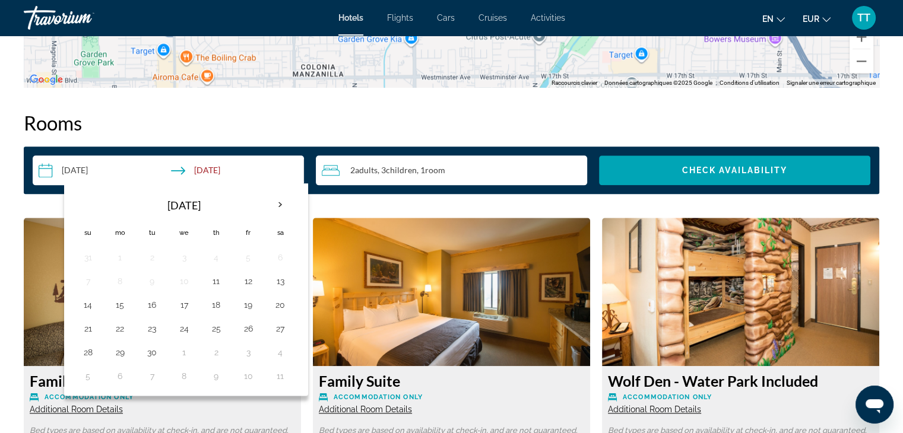
scroll to position [1484, 0]
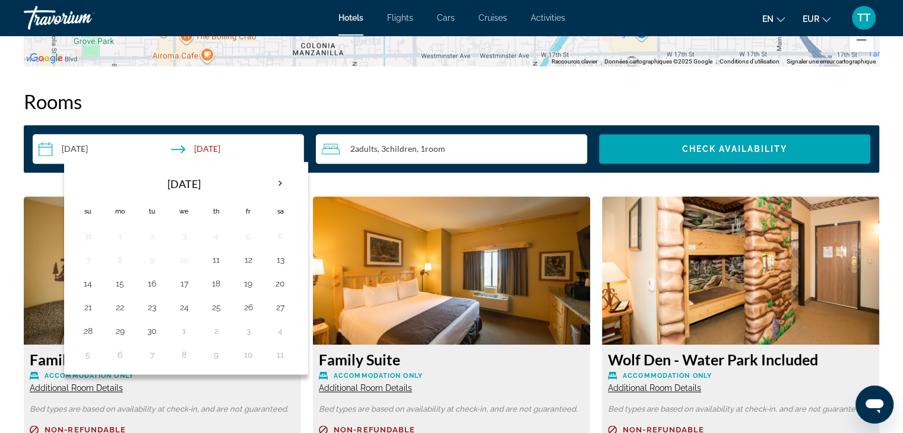
click at [112, 140] on input "**********" at bounding box center [171, 150] width 276 height 33
click at [281, 170] on th "Next month" at bounding box center [280, 183] width 32 height 26
click at [118, 281] on button "13" at bounding box center [119, 283] width 19 height 17
click at [211, 275] on button "16" at bounding box center [216, 283] width 19 height 17
type input "**********"
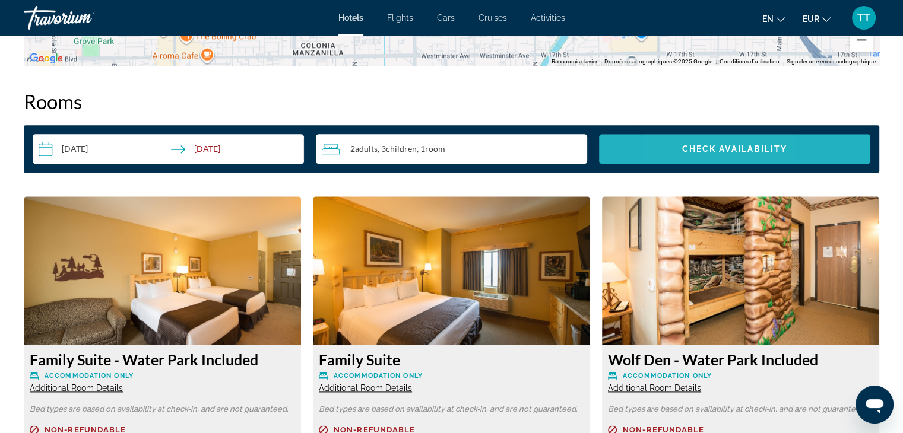
click at [682, 145] on span "Check Availability" at bounding box center [735, 148] width 106 height 9
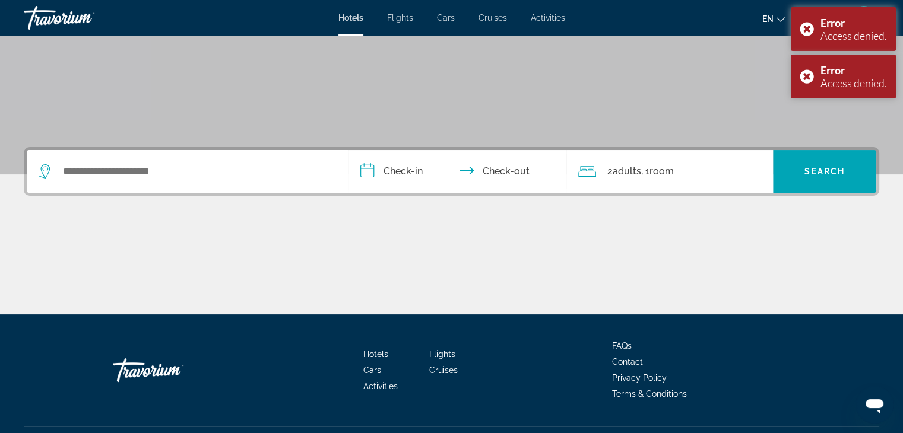
scroll to position [208, 0]
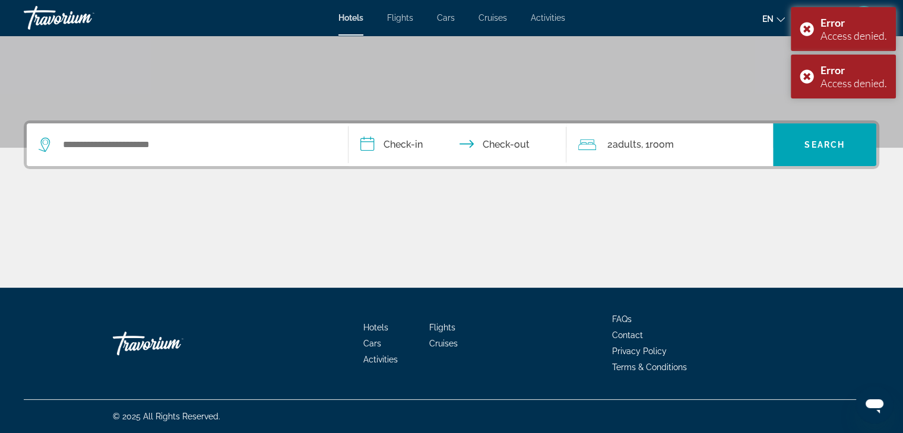
click at [249, 160] on div "Search widget" at bounding box center [187, 144] width 297 height 43
click at [245, 147] on input "Search widget" at bounding box center [196, 145] width 268 height 18
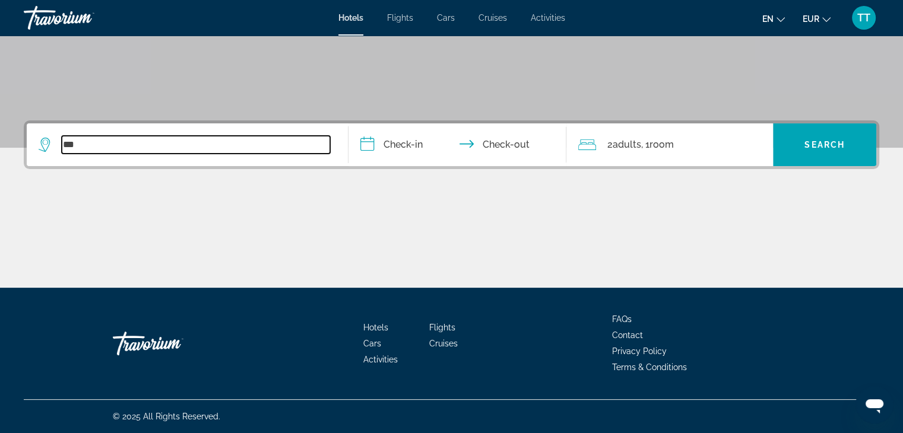
click at [199, 145] on input "***" at bounding box center [196, 145] width 268 height 18
type input "*****"
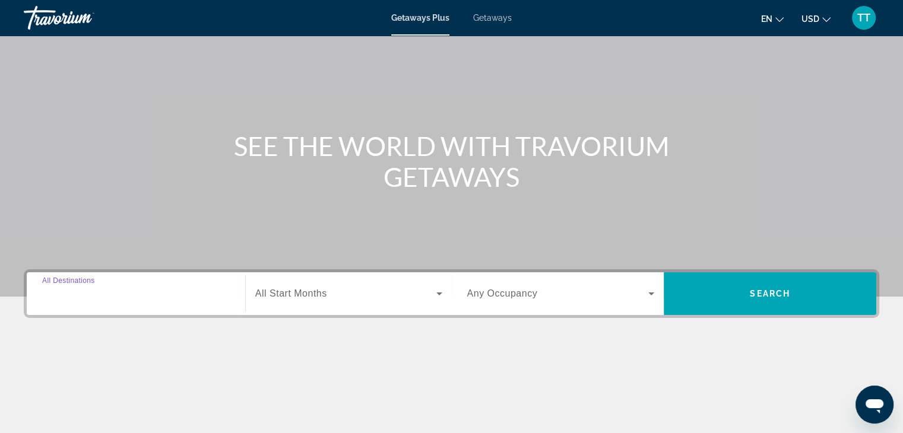
click at [125, 300] on input "Destination All Destinations" at bounding box center [136, 294] width 188 height 14
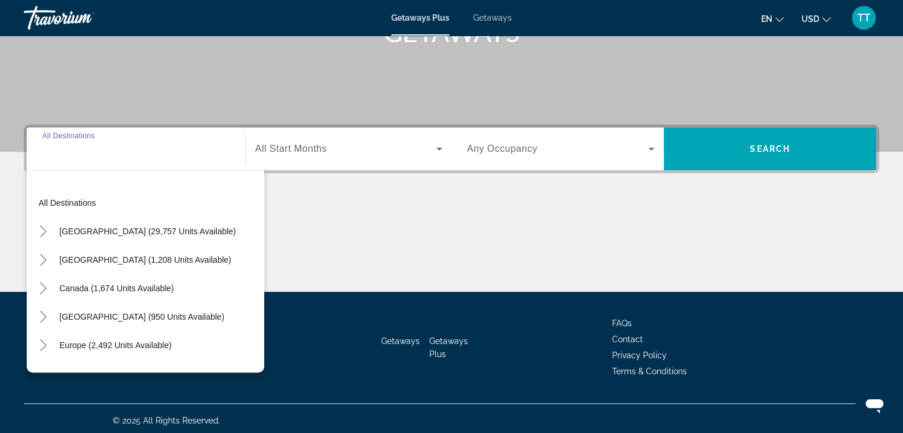
scroll to position [208, 0]
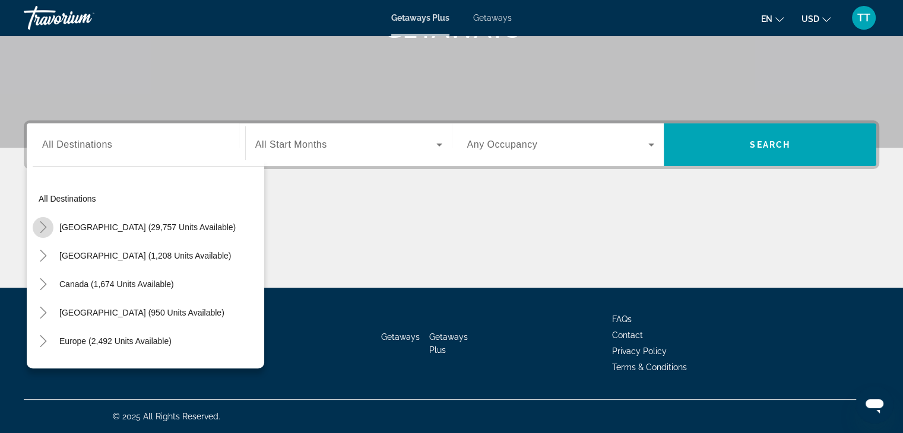
click at [45, 228] on icon "Toggle United States (29,757 units available)" at bounding box center [43, 227] width 12 height 12
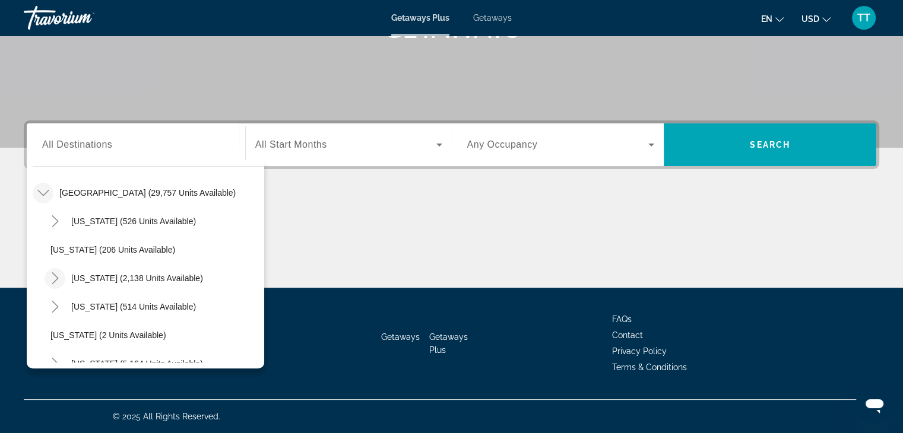
click at [59, 274] on icon "Toggle California (2,138 units available)" at bounding box center [55, 278] width 12 height 12
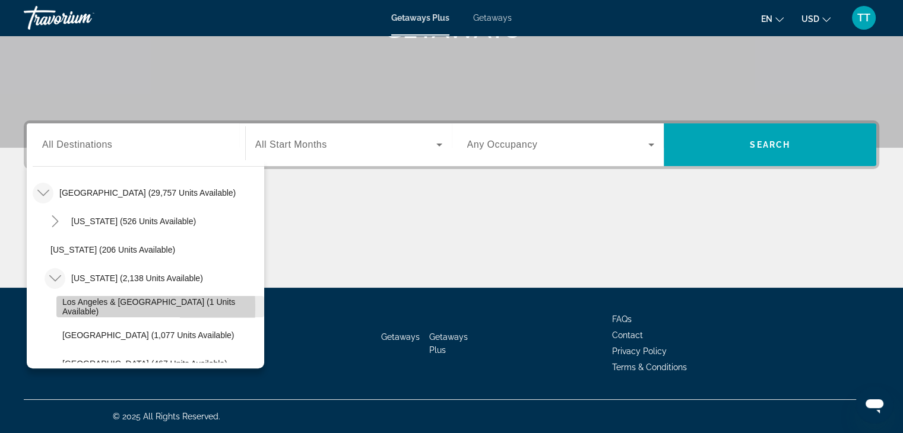
click at [66, 307] on span "Los Angeles & [GEOGRAPHIC_DATA] (1 units available)" at bounding box center [160, 306] width 196 height 19
type input "**********"
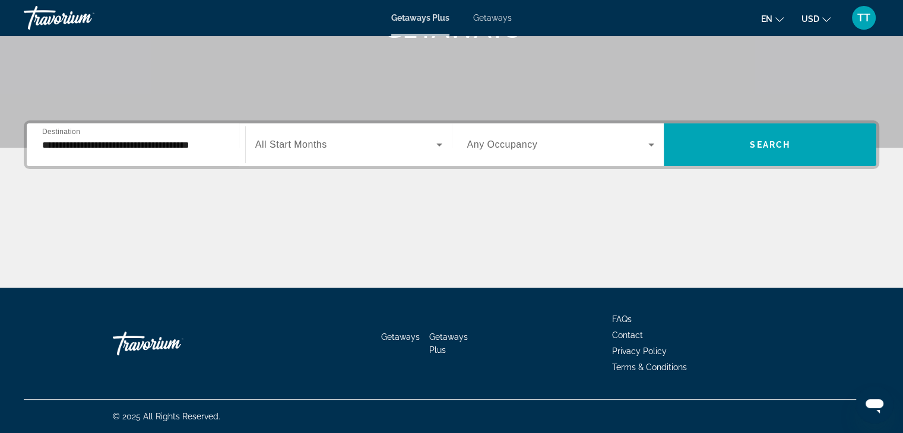
click at [294, 149] on span "All Start Months" at bounding box center [291, 144] width 72 height 10
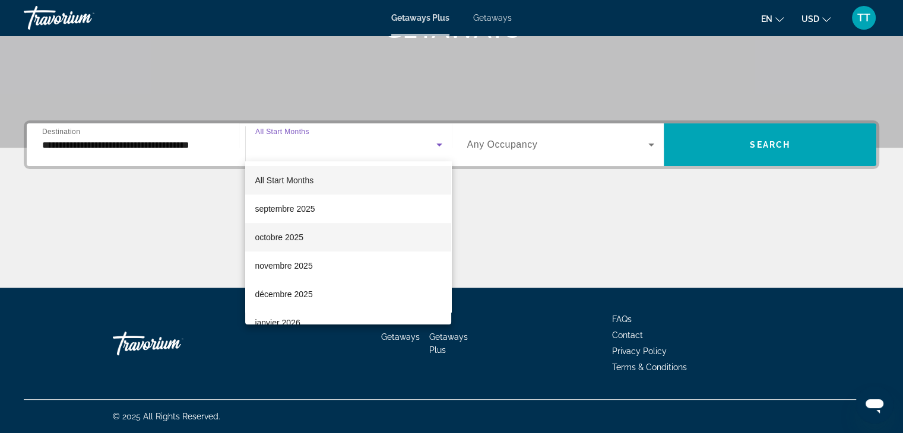
click at [287, 233] on span "octobre 2025" at bounding box center [279, 237] width 49 height 14
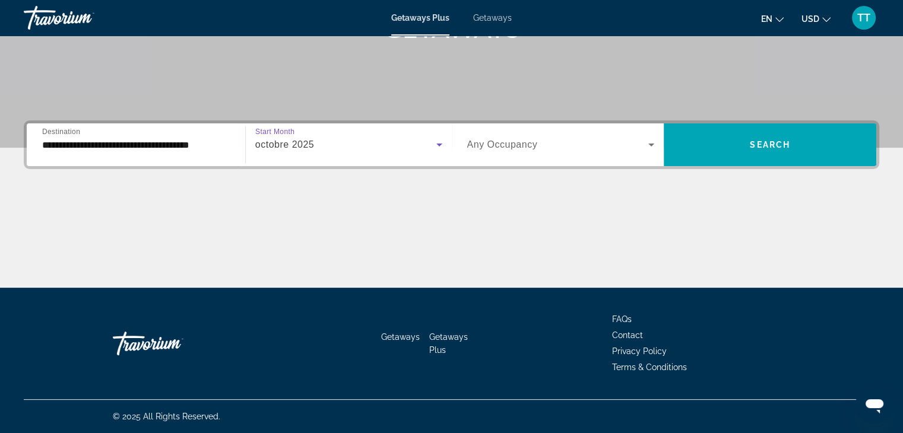
click at [515, 154] on div "Search widget" at bounding box center [561, 144] width 188 height 33
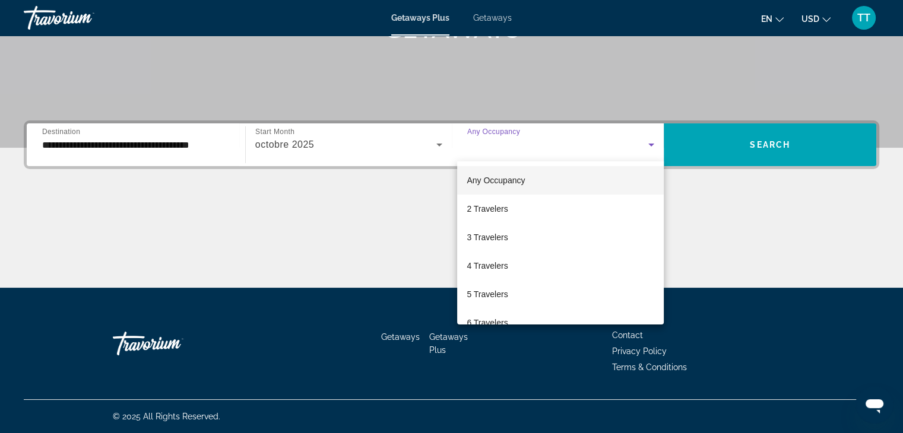
drag, startPoint x: 728, startPoint y: 238, endPoint x: 725, endPoint y: 172, distance: 66.5
click at [729, 236] on div at bounding box center [451, 216] width 903 height 433
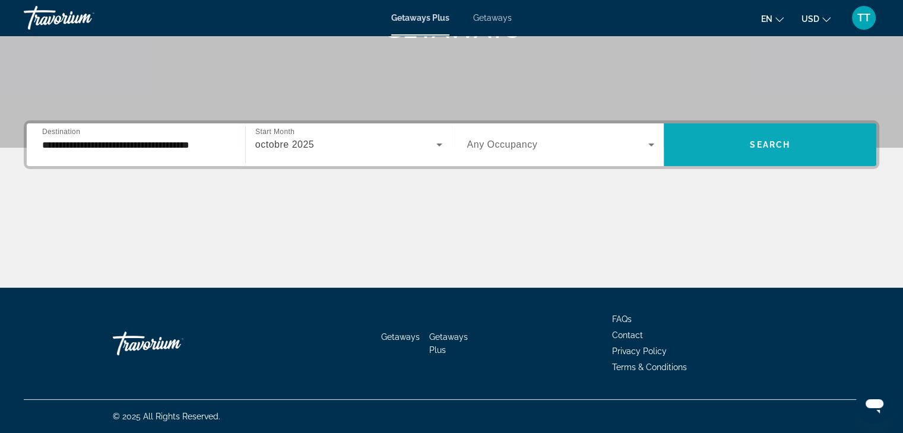
click at [738, 137] on span "Search widget" at bounding box center [770, 145] width 212 height 28
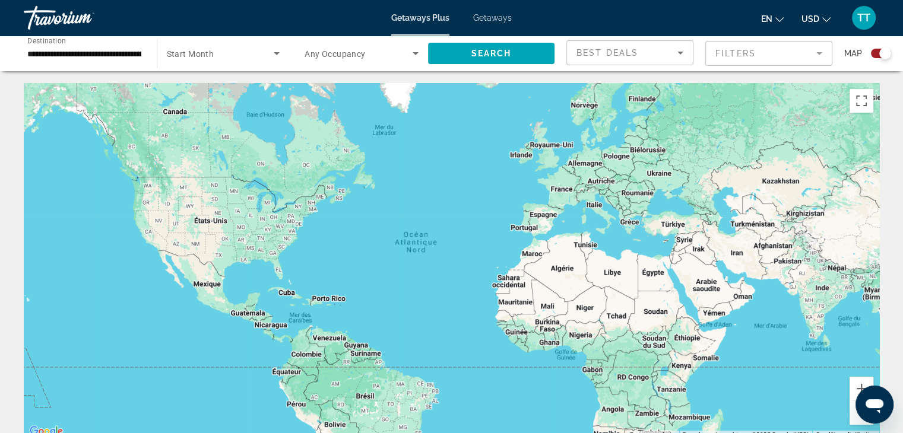
click at [503, 22] on span "Getaways" at bounding box center [492, 17] width 39 height 9
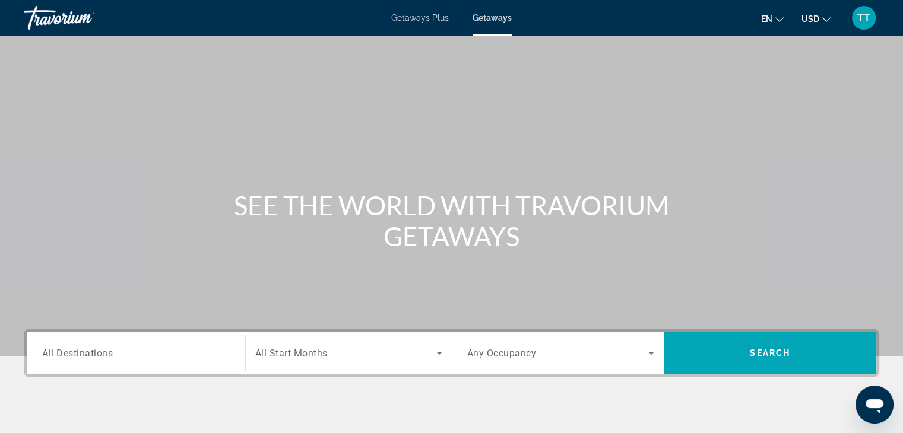
click at [126, 348] on input "Destination All Destinations" at bounding box center [136, 354] width 188 height 14
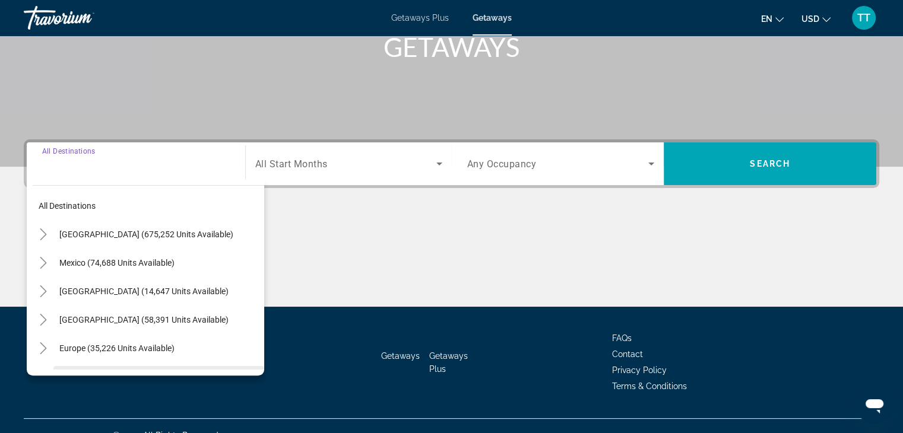
scroll to position [208, 0]
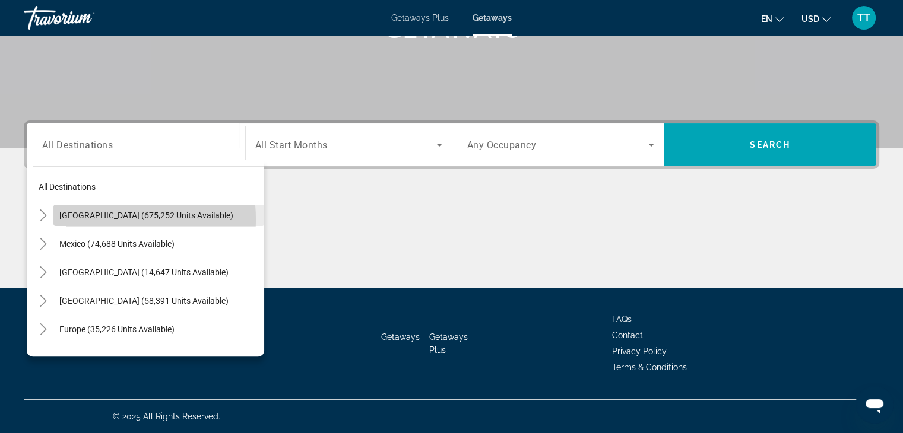
click at [85, 220] on span "Search widget" at bounding box center [158, 215] width 211 height 28
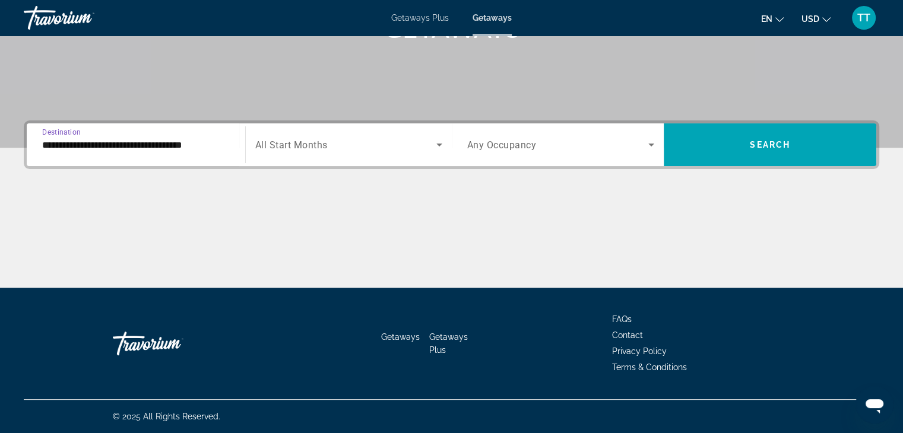
click at [115, 153] on div "**********" at bounding box center [136, 145] width 188 height 34
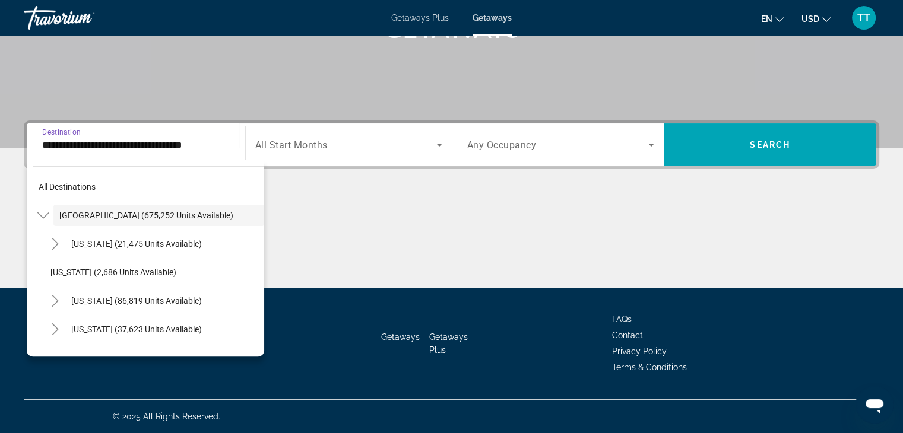
scroll to position [207, 0]
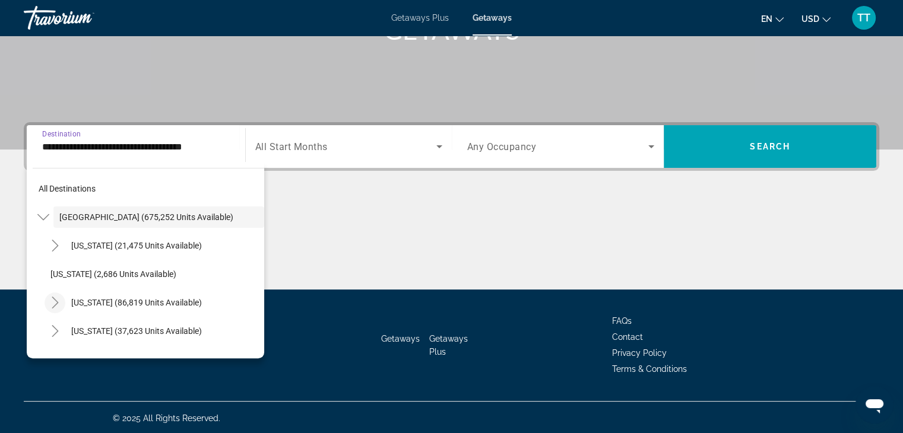
click at [54, 303] on icon "Toggle California (86,819 units available)" at bounding box center [55, 303] width 12 height 12
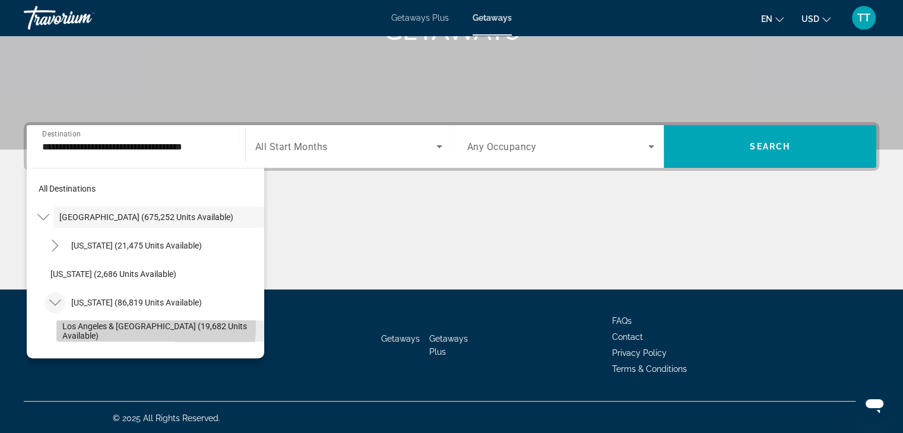
click at [64, 323] on span "Search widget" at bounding box center [160, 331] width 208 height 28
type input "**********"
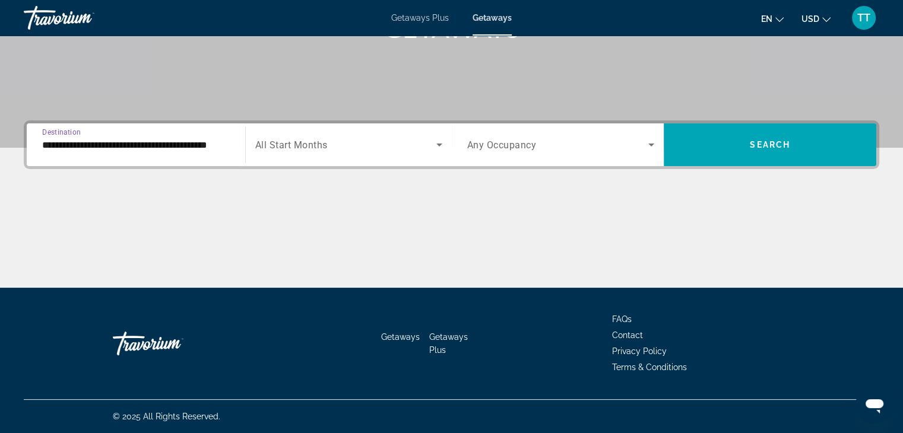
click at [277, 131] on div "Search widget" at bounding box center [348, 144] width 187 height 33
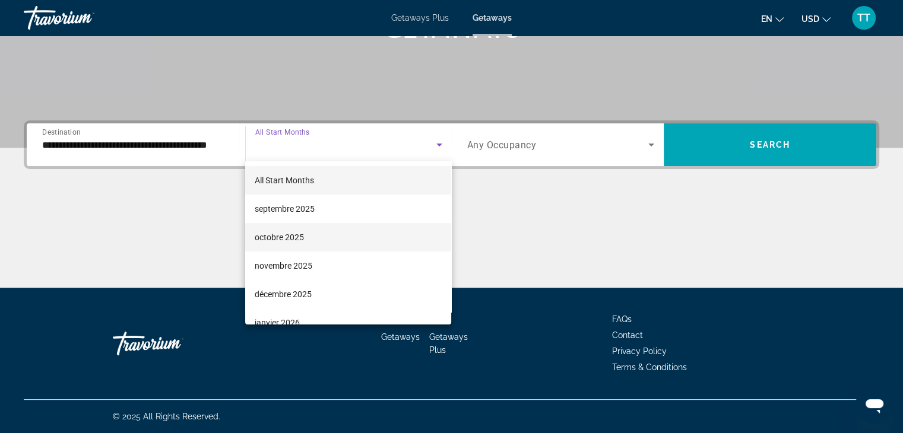
click at [283, 228] on mat-option "octobre 2025" at bounding box center [348, 237] width 206 height 28
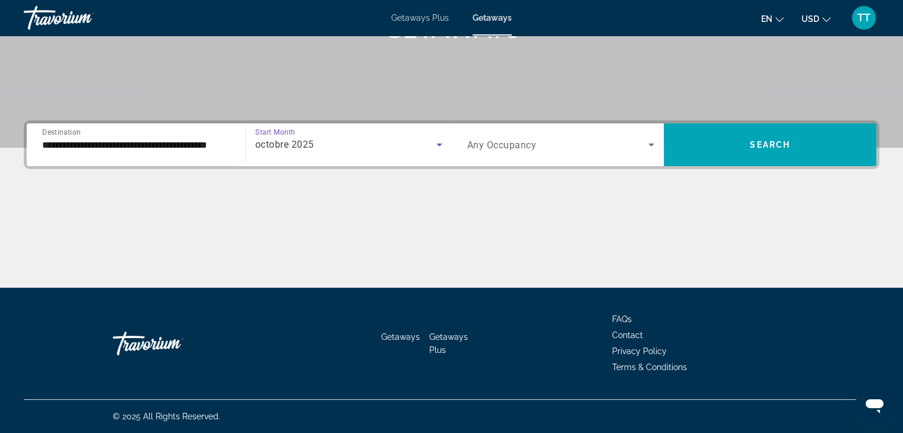
click at [470, 144] on span "Any Occupancy" at bounding box center [501, 144] width 69 height 11
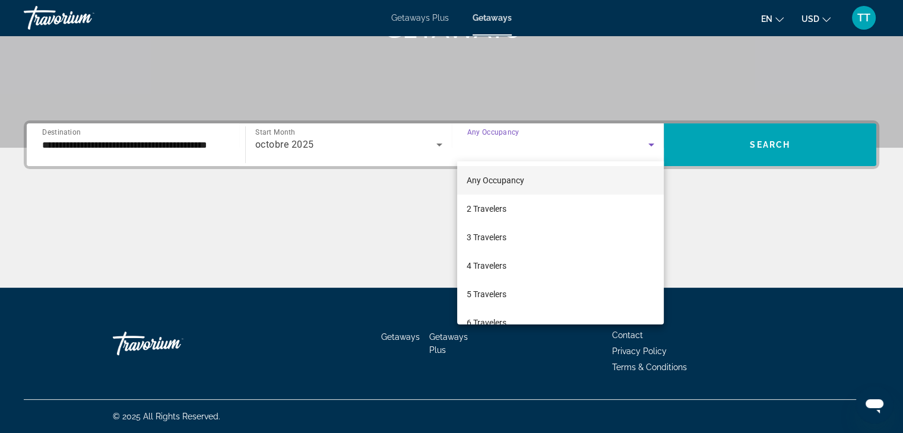
drag, startPoint x: 715, startPoint y: 175, endPoint x: 722, endPoint y: 141, distance: 35.2
click at [715, 175] on div at bounding box center [451, 216] width 903 height 433
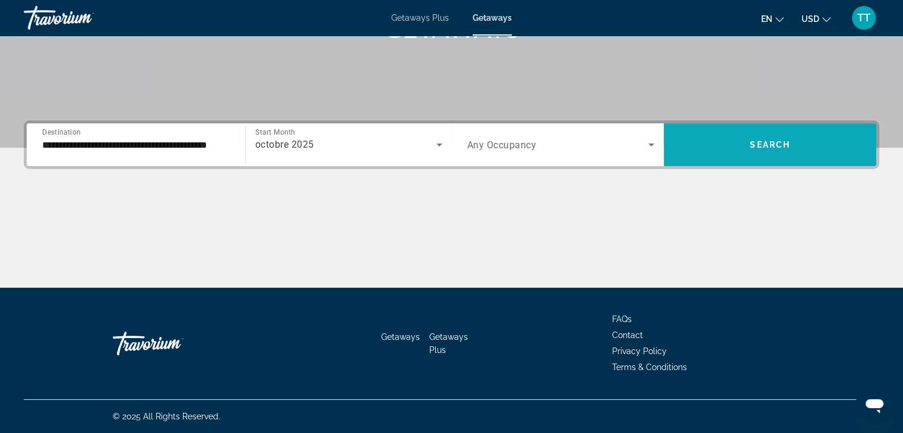
click at [720, 133] on span "Search widget" at bounding box center [770, 145] width 212 height 28
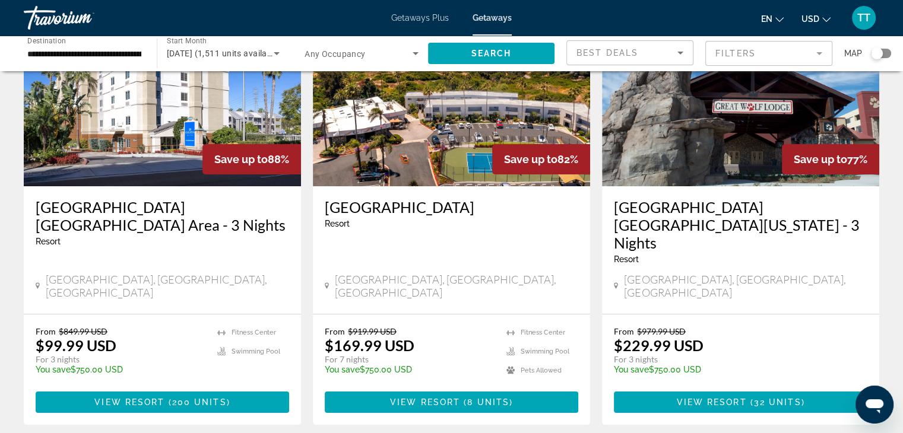
scroll to position [119, 0]
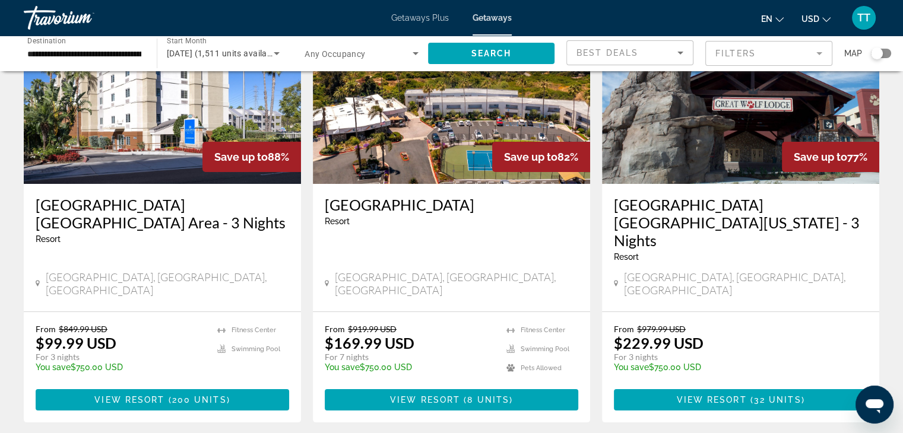
click at [810, 21] on span "USD" at bounding box center [810, 18] width 18 height 9
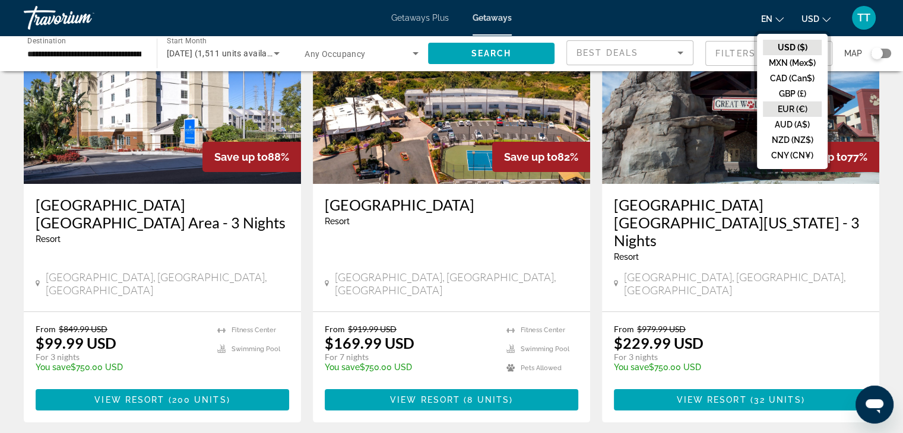
click at [794, 108] on button "EUR (€)" at bounding box center [792, 108] width 59 height 15
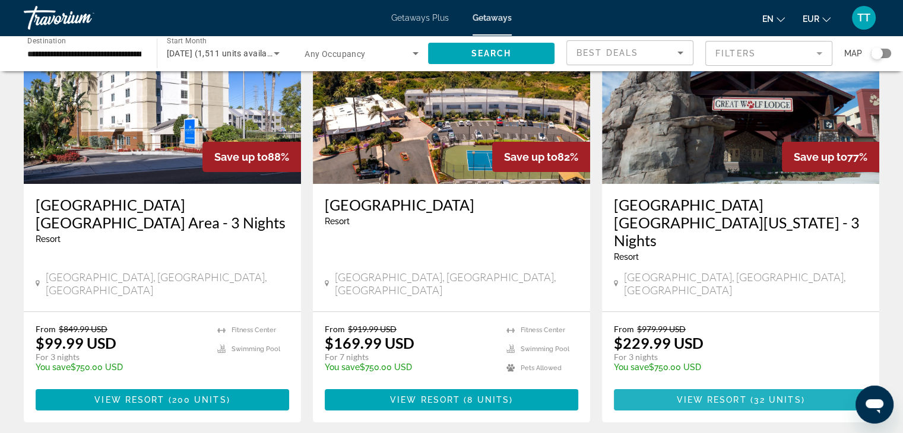
click at [729, 386] on span "Main content" at bounding box center [740, 400] width 253 height 28
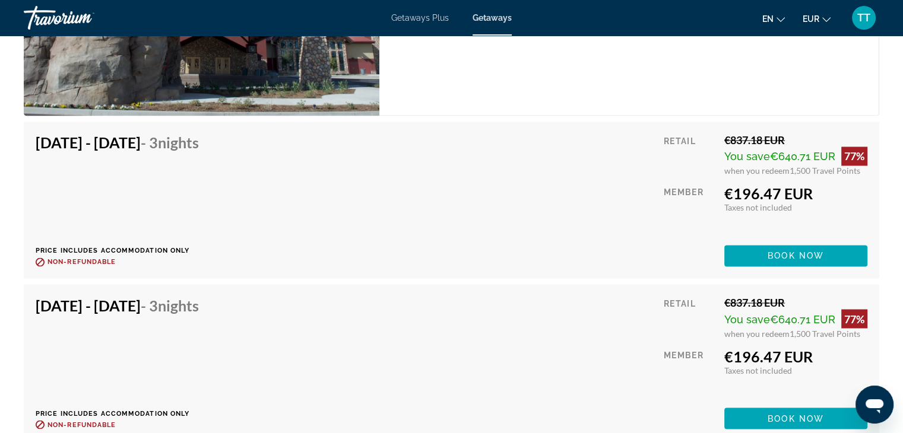
scroll to position [2018, 0]
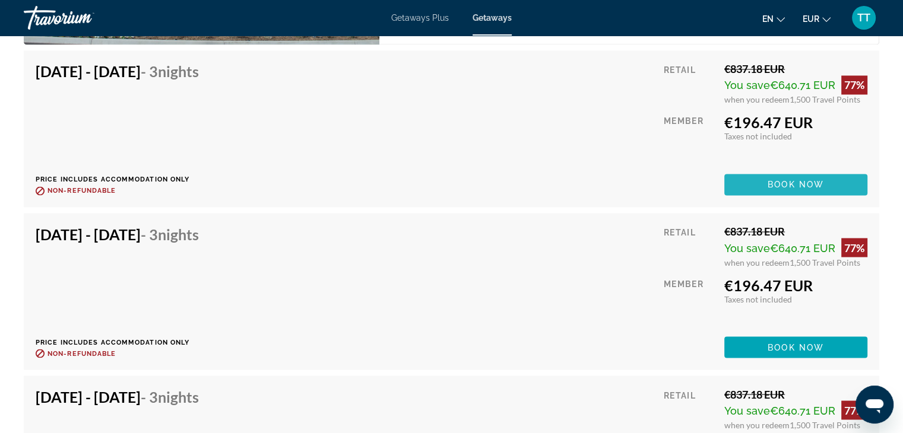
click at [758, 192] on span "Main content" at bounding box center [795, 184] width 143 height 28
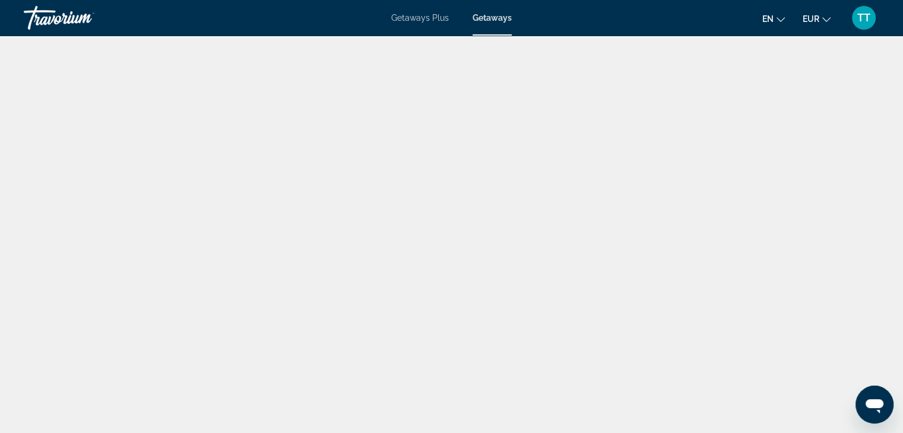
scroll to position [137, 0]
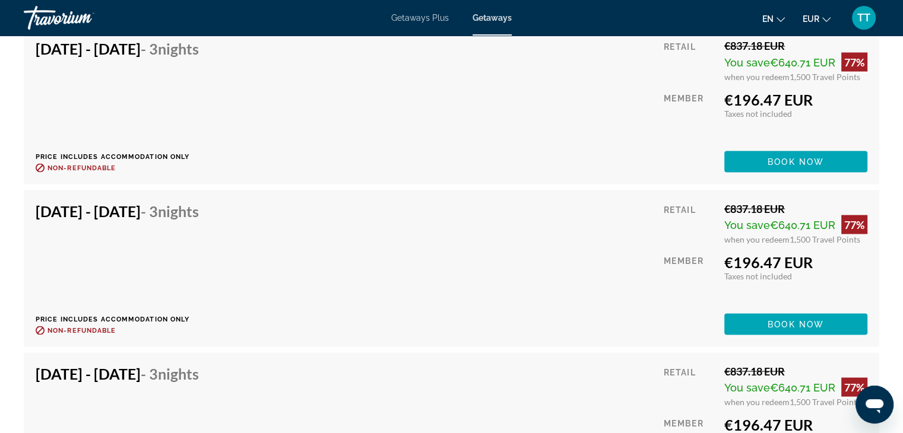
scroll to position [2196, 0]
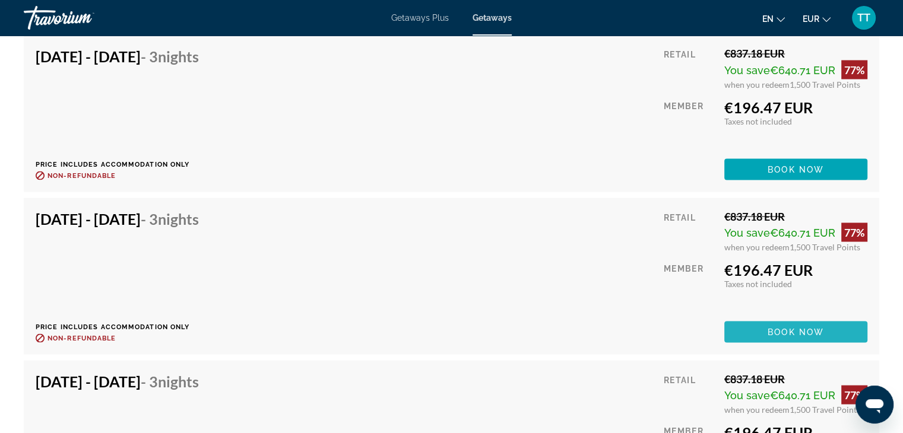
click at [782, 323] on span "Main content" at bounding box center [795, 332] width 143 height 28
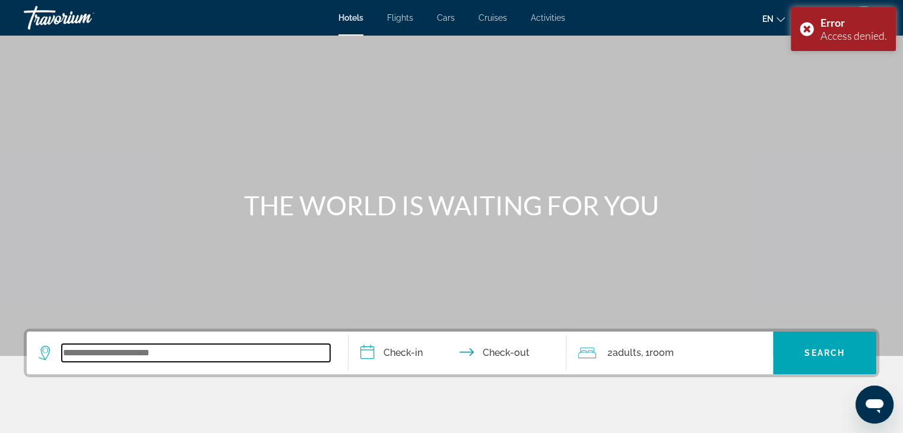
click at [150, 351] on input "Search widget" at bounding box center [196, 353] width 268 height 18
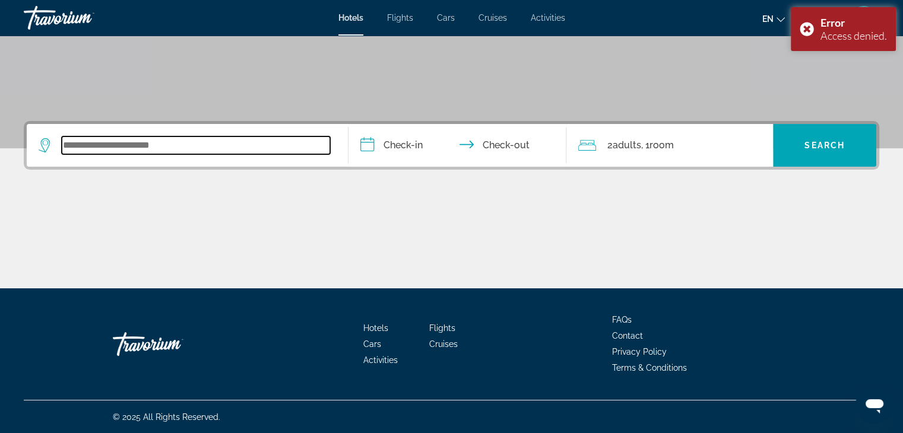
scroll to position [208, 0]
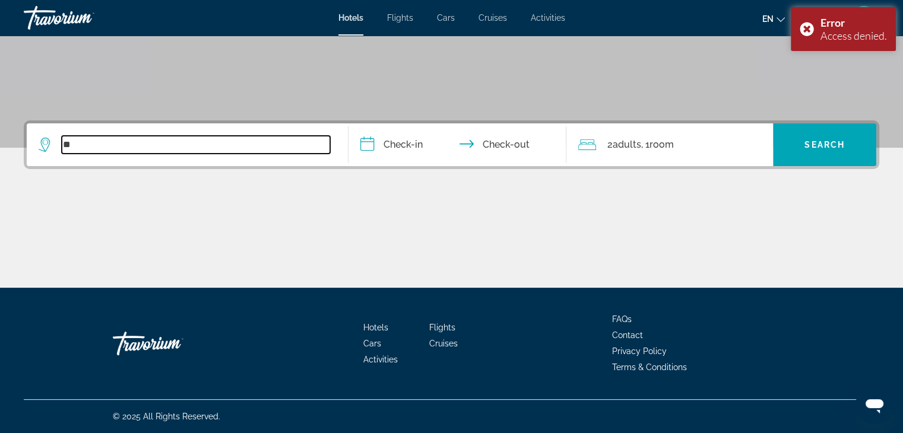
type input "*"
type input "*****"
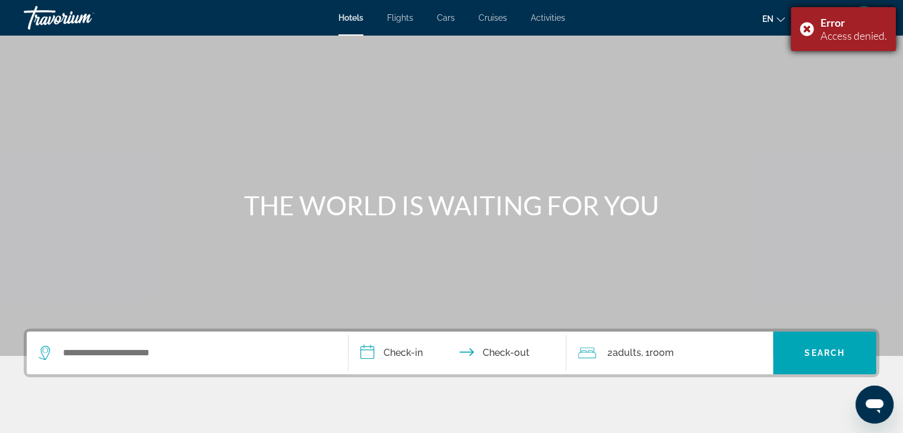
click at [801, 28] on div "Error Access denied." at bounding box center [843, 29] width 105 height 44
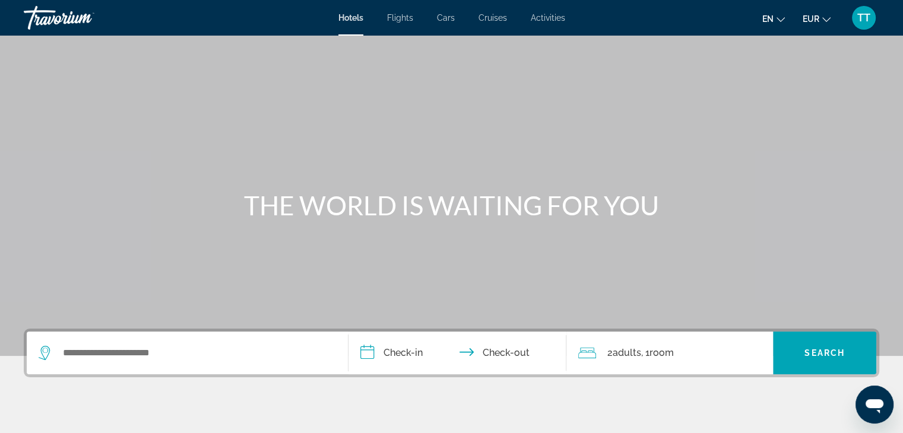
click at [859, 24] on div "TT" at bounding box center [864, 18] width 24 height 24
